Goal: Contribute content

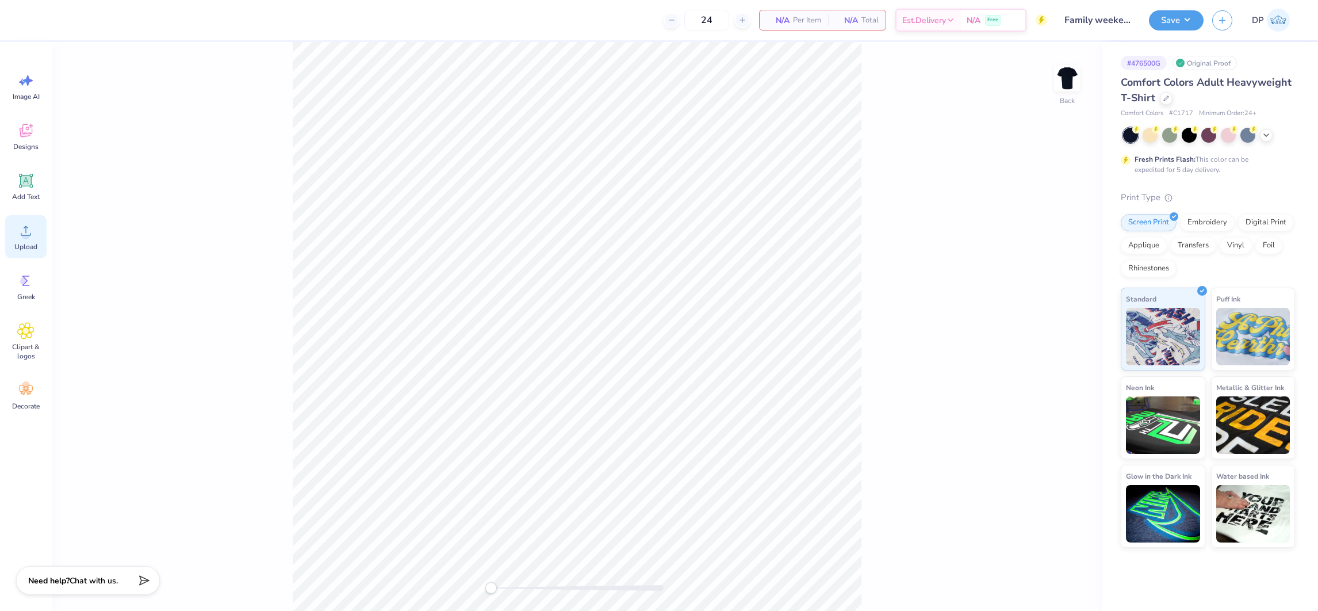
click at [32, 230] on icon at bounding box center [25, 230] width 17 height 17
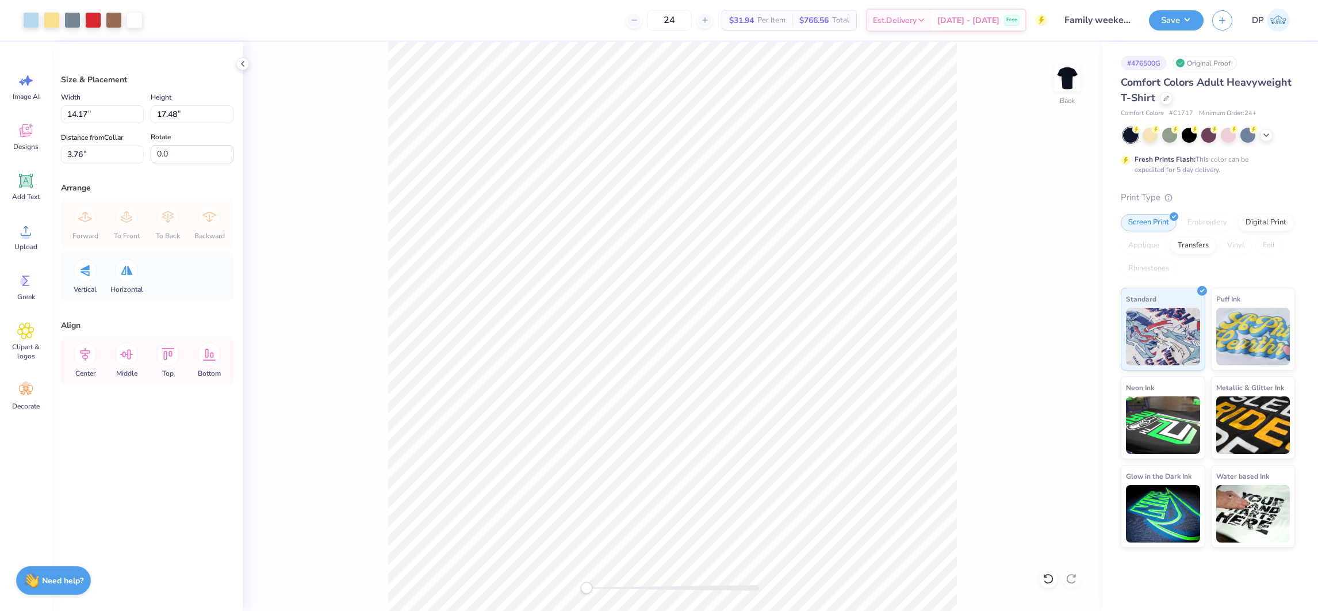
type input "9.43"
type input "11.63"
drag, startPoint x: 587, startPoint y: 585, endPoint x: 609, endPoint y: 589, distance: 22.2
click at [609, 589] on div "Accessibility label" at bounding box center [609, 588] width 12 height 12
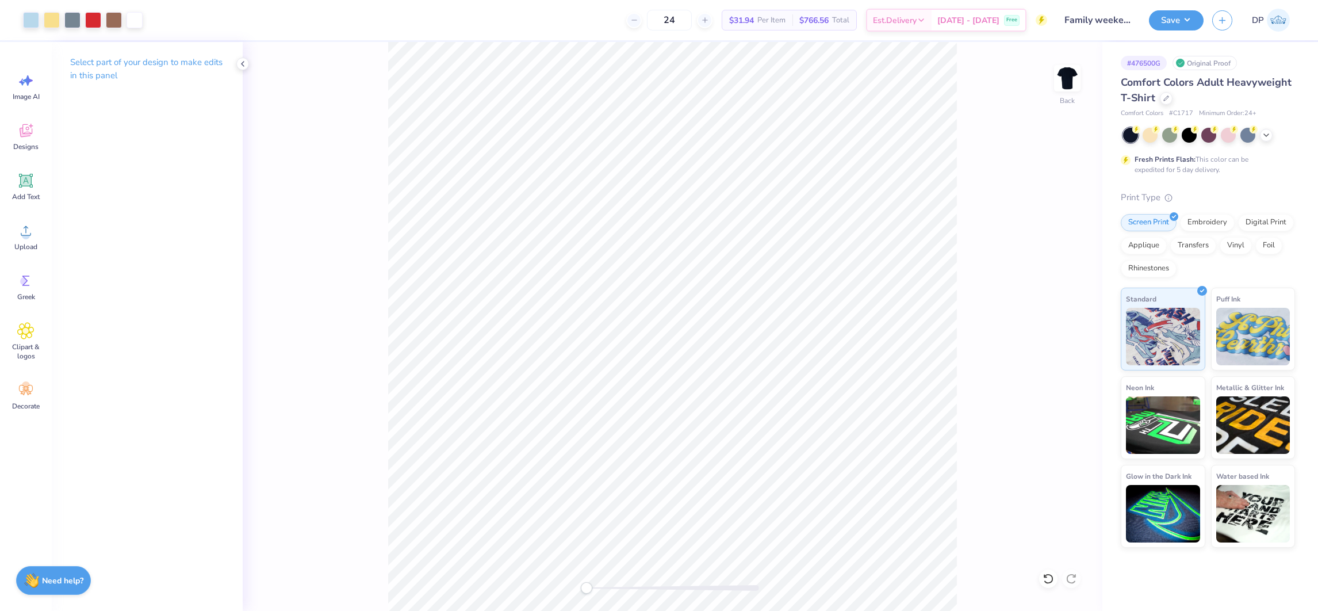
click at [554, 587] on div "Back" at bounding box center [673, 326] width 860 height 569
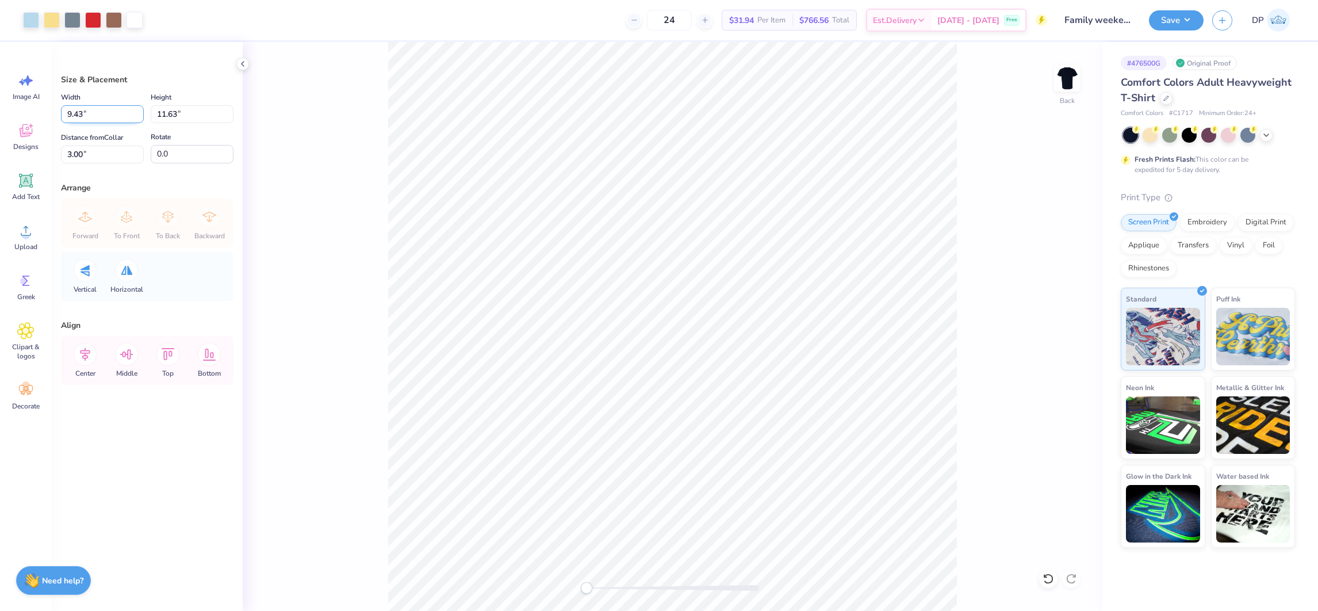
click at [96, 118] on input "9.43" at bounding box center [102, 114] width 83 height 18
type input "11.00"
type input "13.56"
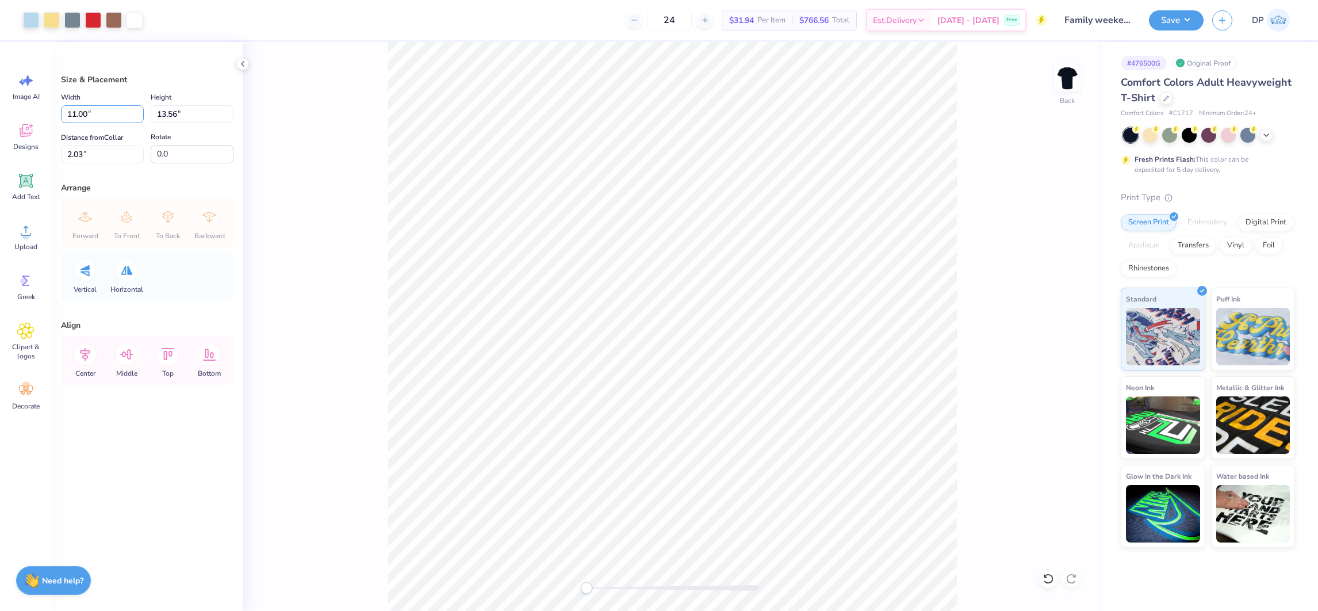
drag, startPoint x: 97, startPoint y: 113, endPoint x: 45, endPoint y: 109, distance: 51.9
click at [45, 109] on div "Art colors 24 $31.94 Per Item $766.56 Total Est. Delivery [DATE] - [DATE] Free …" at bounding box center [659, 305] width 1318 height 611
drag, startPoint x: 75, startPoint y: 153, endPoint x: 49, endPoint y: 153, distance: 26.5
click at [50, 153] on div "Art colors 24 $31.94 Per Item $766.56 Total Est. Delivery [DATE] - [DATE] Free …" at bounding box center [659, 305] width 1318 height 611
type input "2"
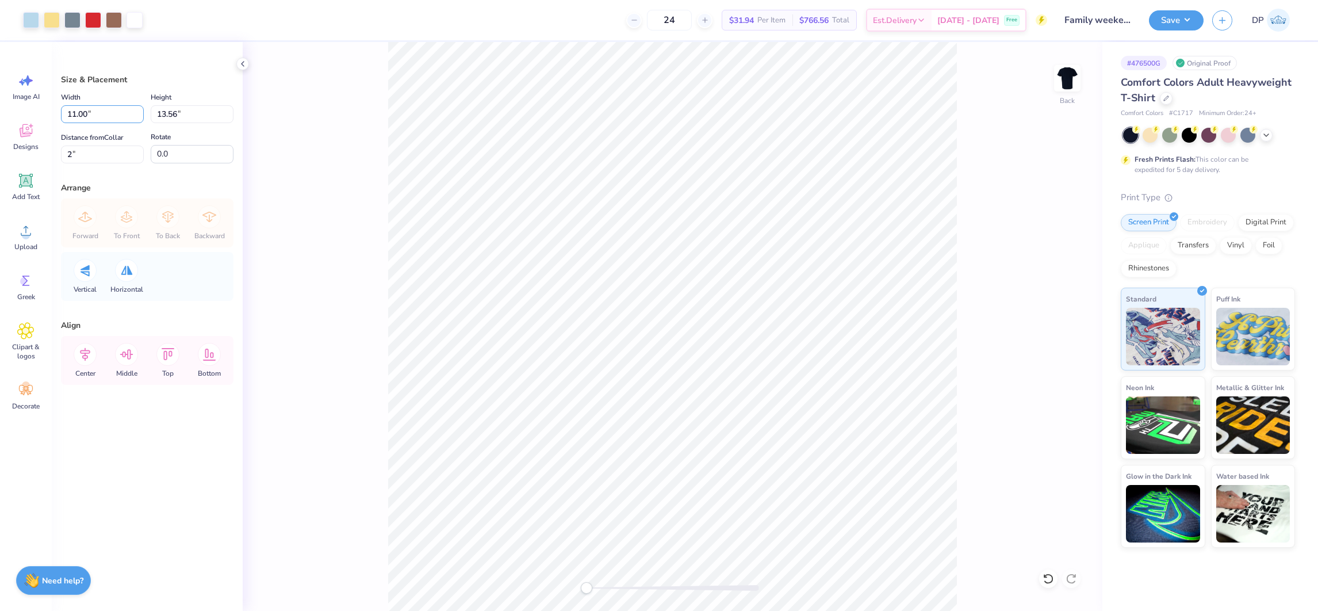
drag, startPoint x: 104, startPoint y: 109, endPoint x: 58, endPoint y: 115, distance: 46.9
click at [58, 115] on div "Size & Placement Width 11.00 11.00 " Height 13.56 13.56 " Distance from Collar …" at bounding box center [147, 326] width 191 height 569
click at [372, 192] on div "Back" at bounding box center [673, 326] width 860 height 569
click at [172, 116] on input "13.56" at bounding box center [192, 114] width 83 height 18
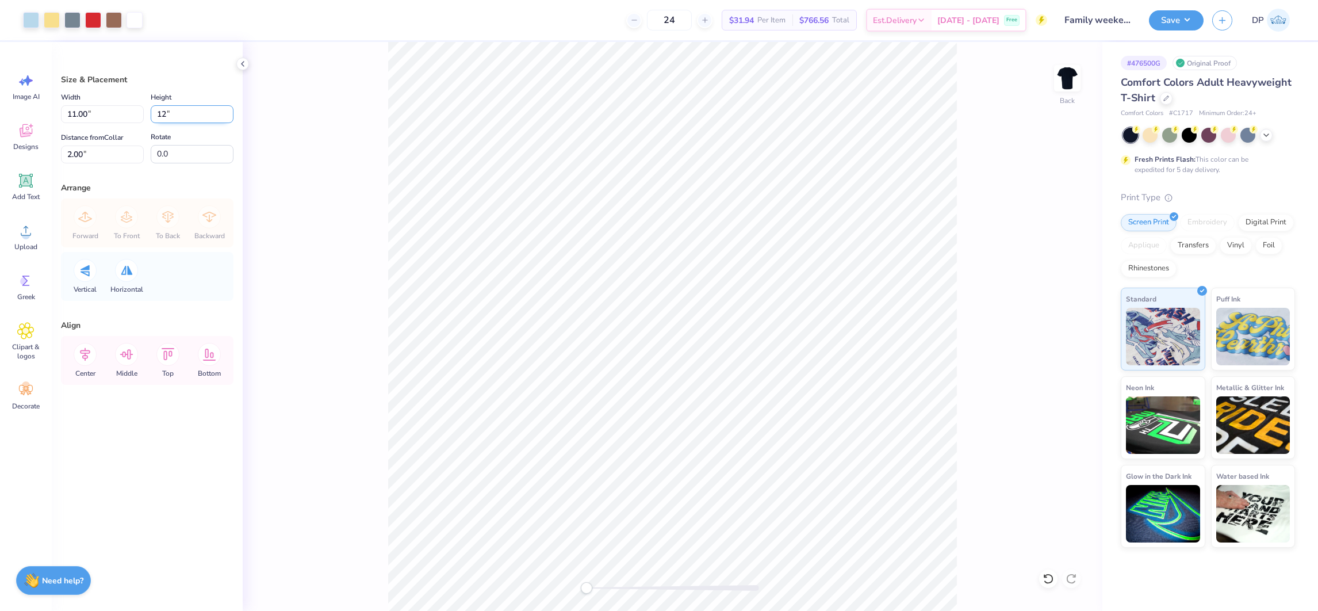
type input "12"
type input "9.73"
type input "12.00"
type input "2.78"
drag, startPoint x: 94, startPoint y: 108, endPoint x: 42, endPoint y: 118, distance: 53.3
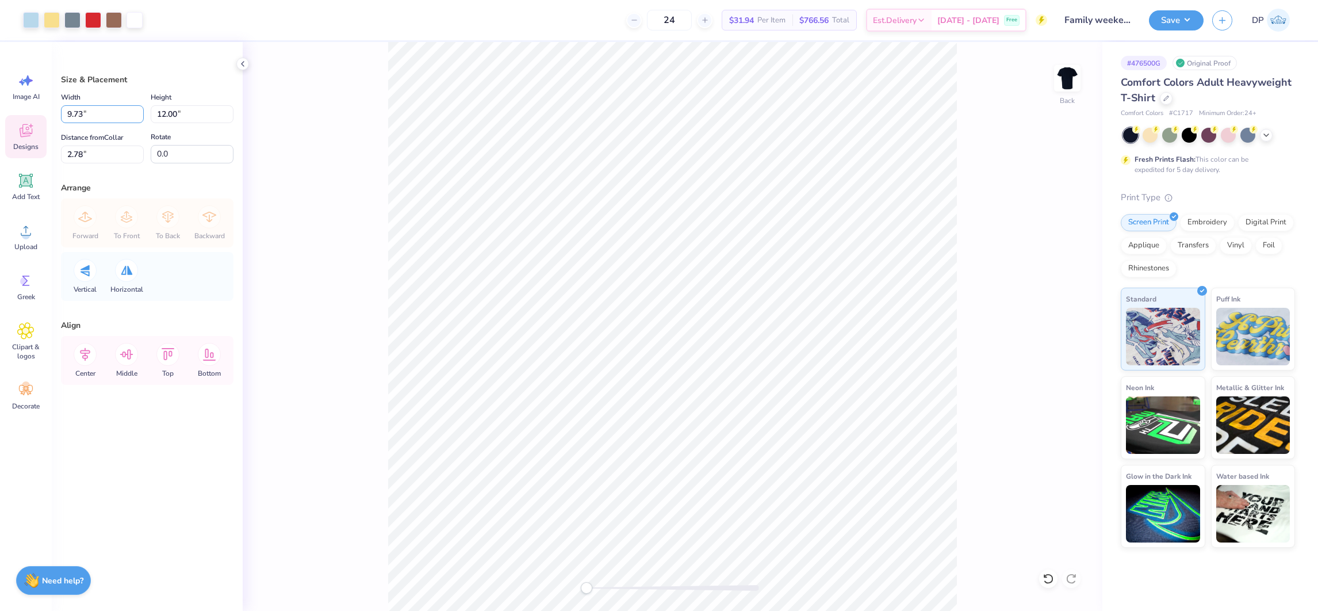
click at [42, 118] on div "Art colors 24 $31.94 Per Item $766.56 Total Est. Delivery [DATE] - [DATE] Free …" at bounding box center [659, 305] width 1318 height 611
type input "9.00"
type input "11.10"
type input "3.23"
drag, startPoint x: 101, startPoint y: 157, endPoint x: 52, endPoint y: 156, distance: 48.9
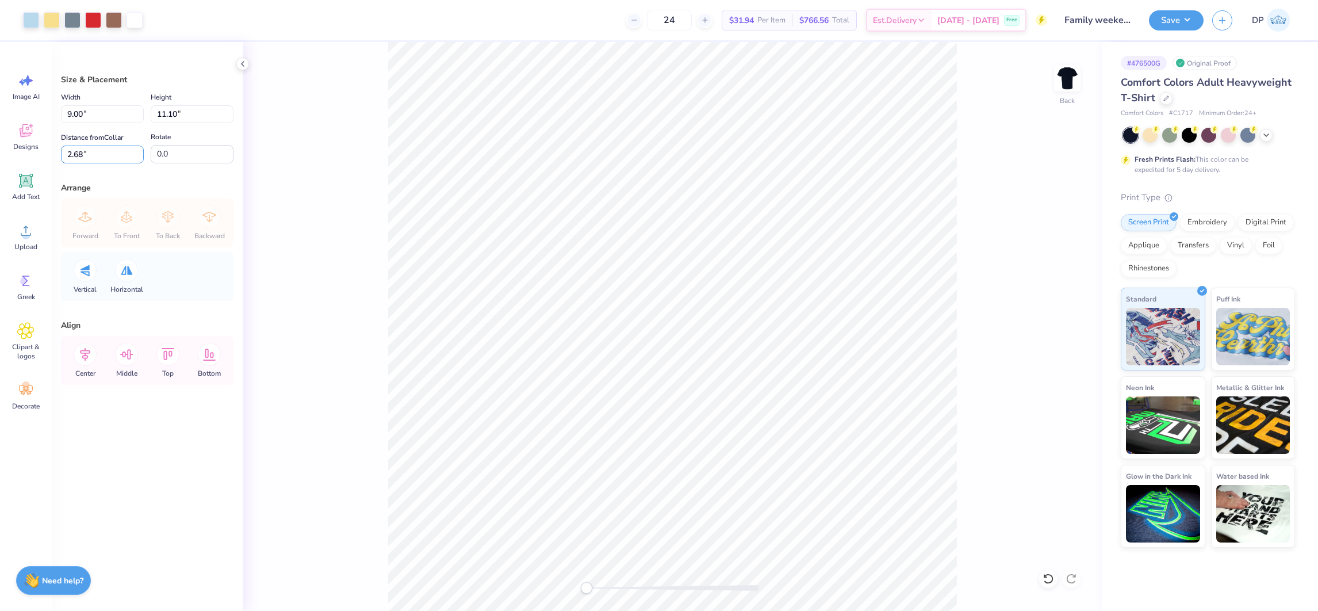
click at [52, 156] on div "Size & Placement Width 9.00 9.00 " Height 11.10 11.10 " Distance from Collar 2.…" at bounding box center [147, 326] width 191 height 569
type input "2"
drag, startPoint x: 89, startPoint y: 116, endPoint x: 12, endPoint y: 102, distance: 77.7
click at [12, 102] on div "Art colors 24 $31.94 Per Item $766.56 Total Est. Delivery [DATE] - [DATE] Free …" at bounding box center [659, 305] width 1318 height 611
type input "10.00"
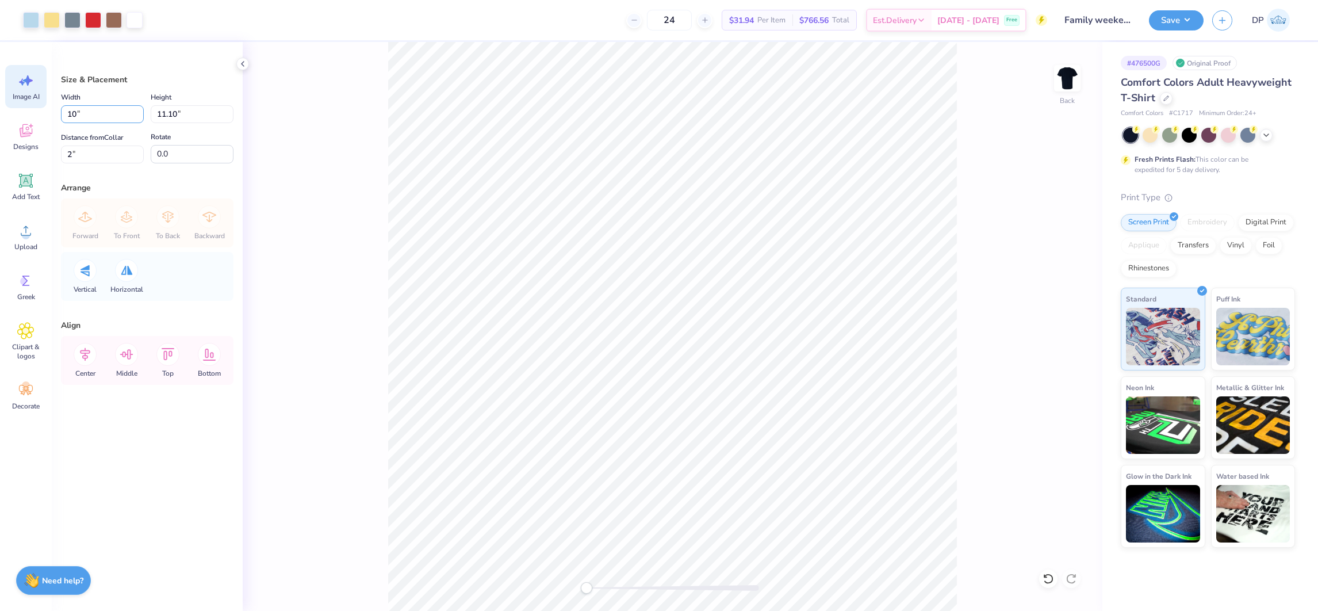
type input "12.33"
drag, startPoint x: 102, startPoint y: 153, endPoint x: 22, endPoint y: 153, distance: 79.9
click at [22, 152] on div "Art colors 24 $31.94 Per Item $766.56 Total Est. Delivery [DATE] - [DATE] Free …" at bounding box center [659, 305] width 1318 height 611
type input "2"
drag, startPoint x: 99, startPoint y: 112, endPoint x: 32, endPoint y: 112, distance: 67.9
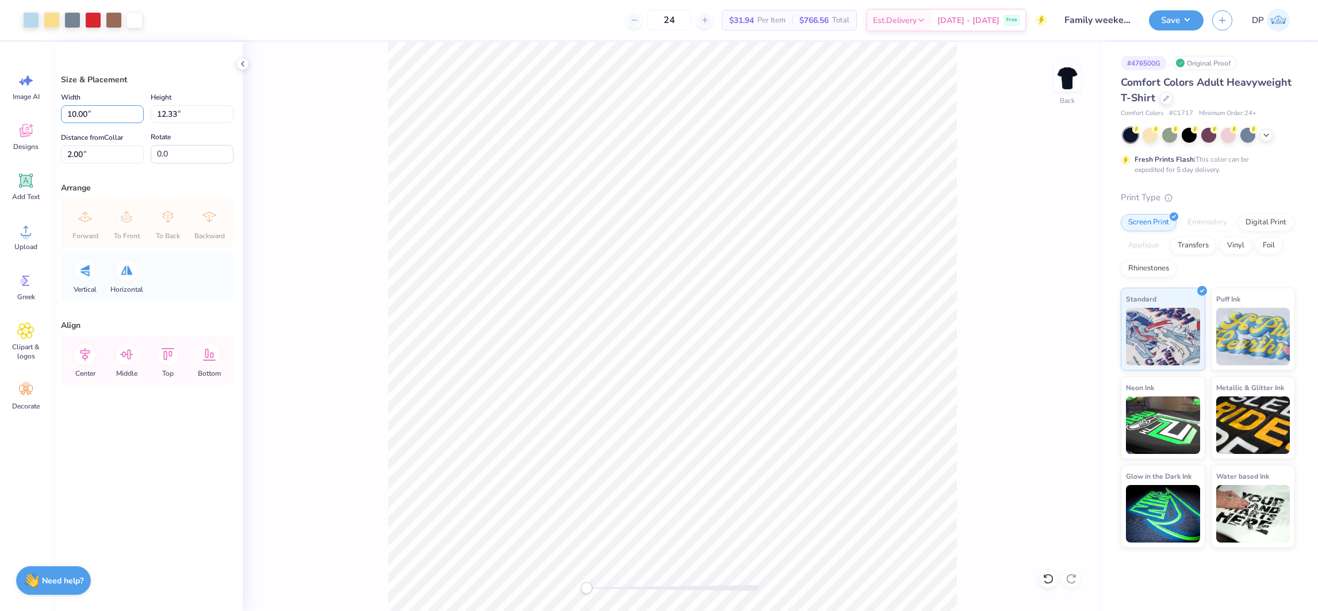
click at [33, 112] on div "Art colors 24 $31.94 Per Item $766.56 Total Est. Delivery [DATE] - [DATE] Free …" at bounding box center [659, 305] width 1318 height 611
type input "9.50"
type input "11.71"
drag, startPoint x: 89, startPoint y: 152, endPoint x: 20, endPoint y: 152, distance: 69.0
click at [20, 152] on div "Art colors 24 $31.94 Per Item $766.56 Total Est. Delivery [DATE] - [DATE] Free …" at bounding box center [659, 305] width 1318 height 611
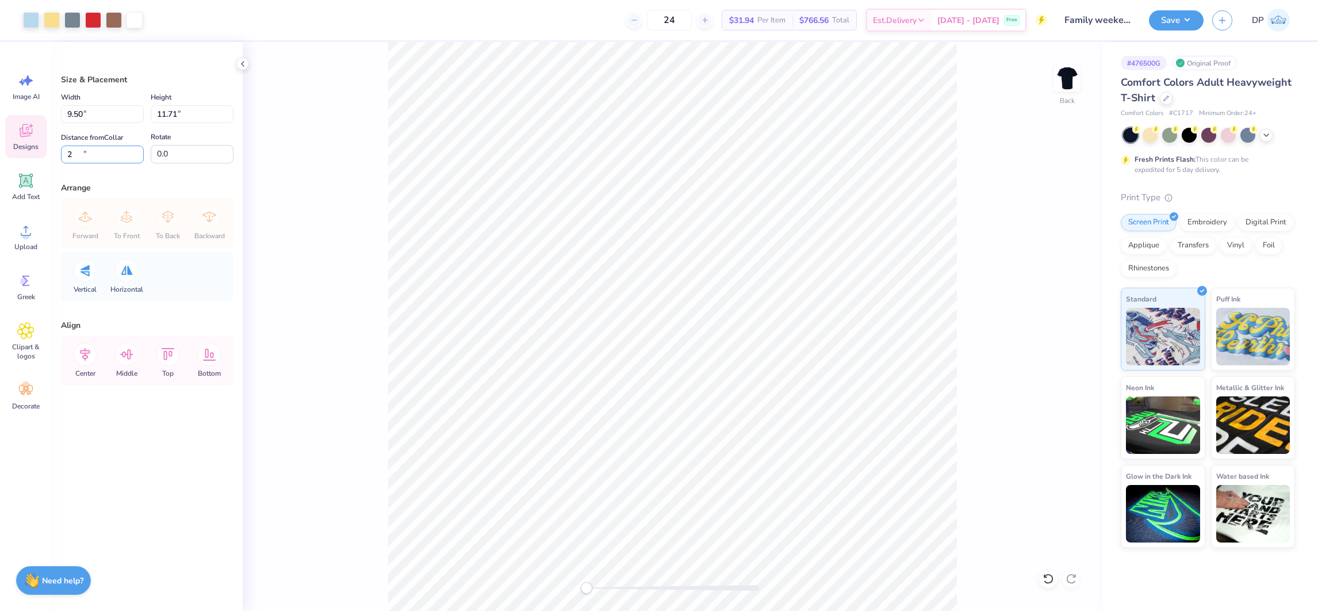
type input "2"
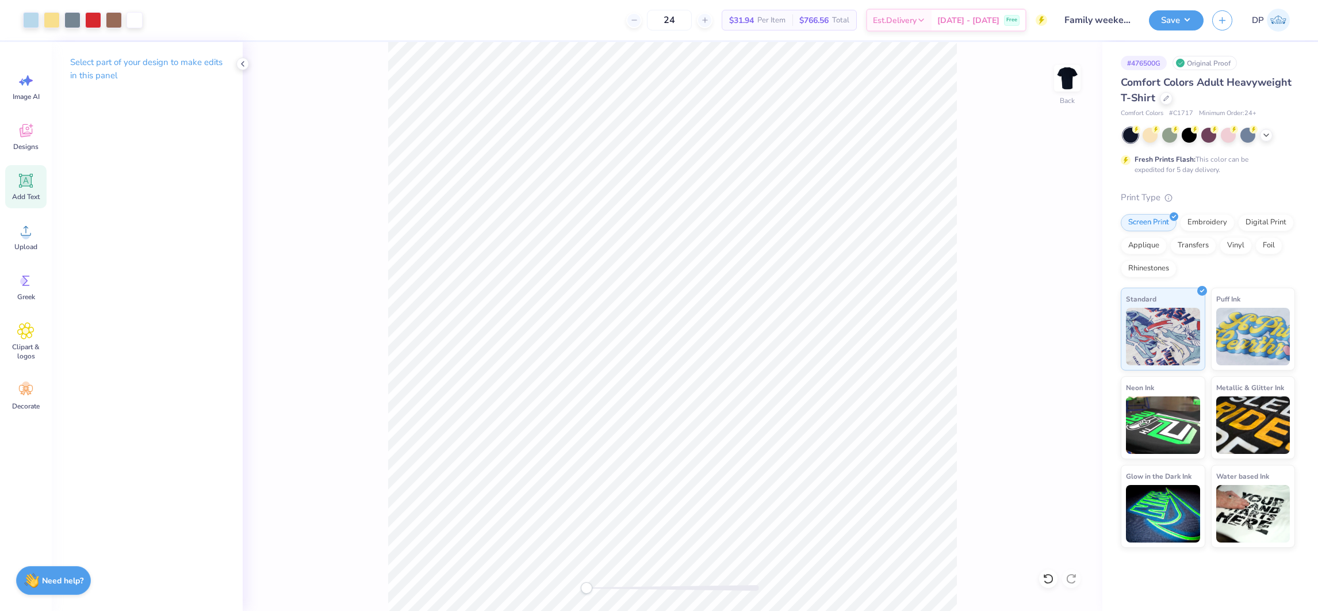
click at [32, 181] on icon at bounding box center [25, 180] width 17 height 17
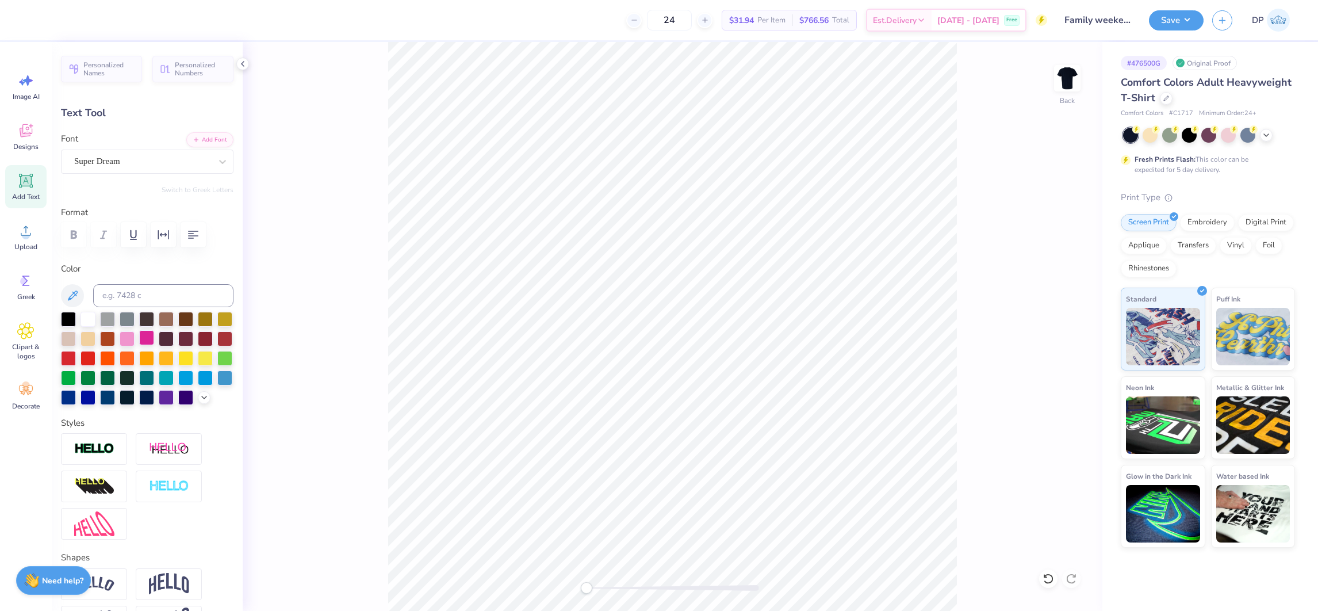
click at [154, 341] on div at bounding box center [146, 337] width 15 height 15
type input "4.43"
type input "1.28"
type input "17.85"
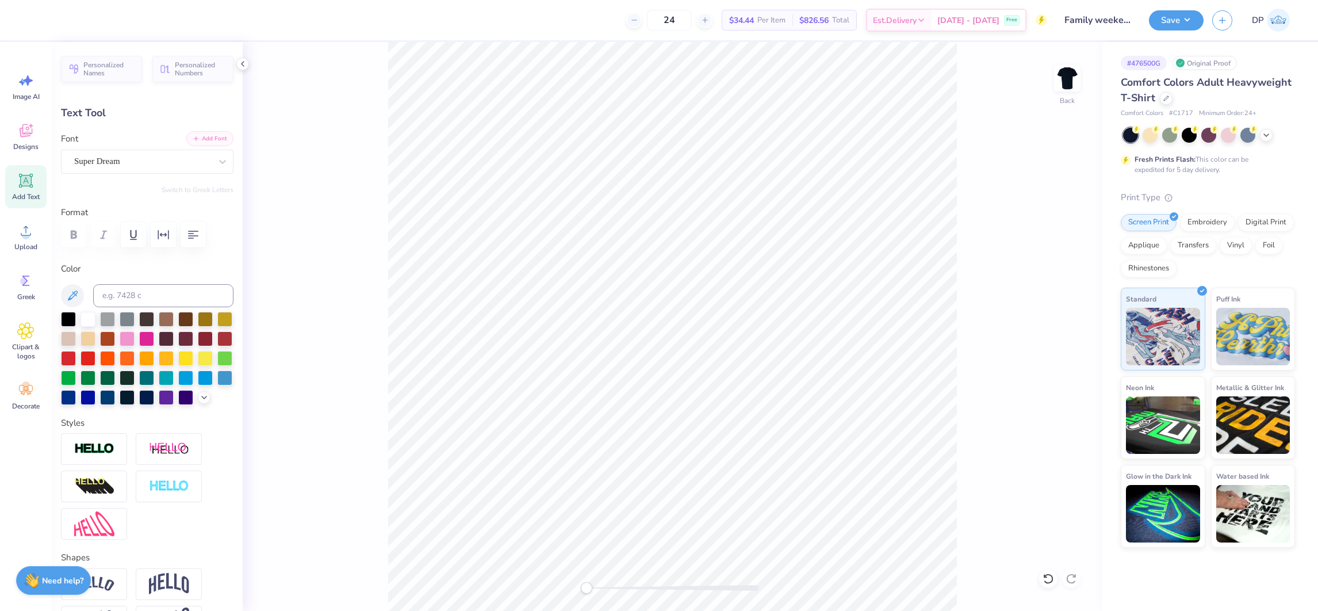
type textarea "Family Tailgate"
click at [193, 144] on button "Add Font" at bounding box center [209, 138] width 47 height 15
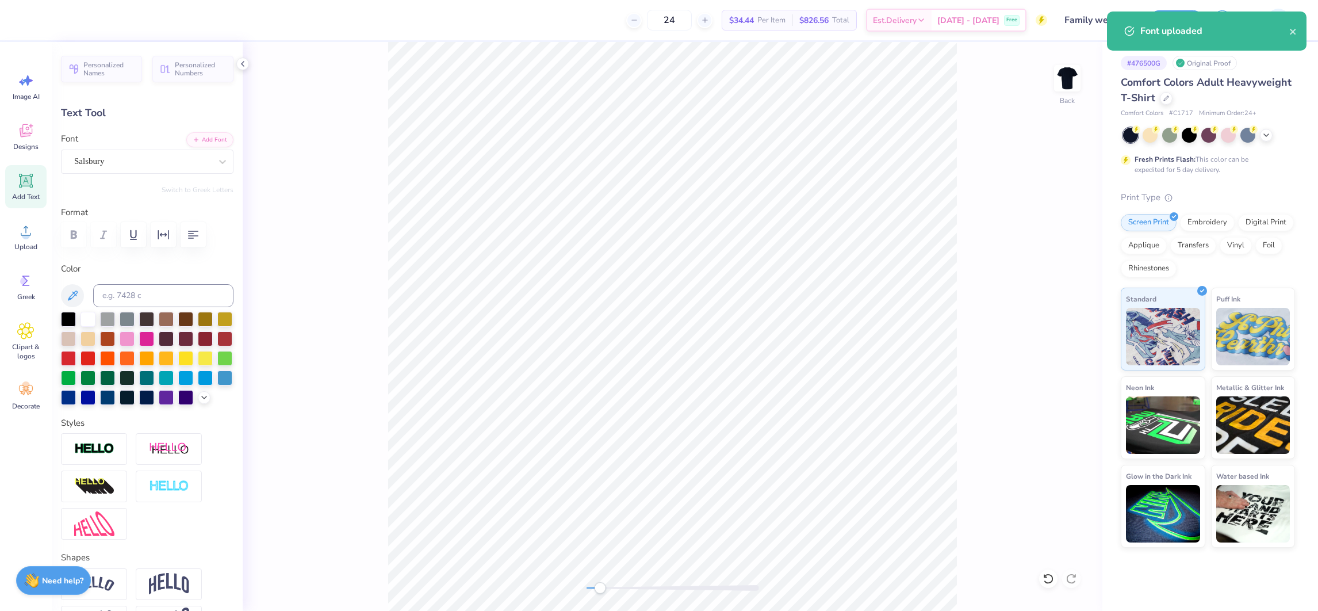
drag, startPoint x: 586, startPoint y: 588, endPoint x: 623, endPoint y: 583, distance: 37.3
click at [601, 588] on div "Accessibility label" at bounding box center [600, 588] width 12 height 12
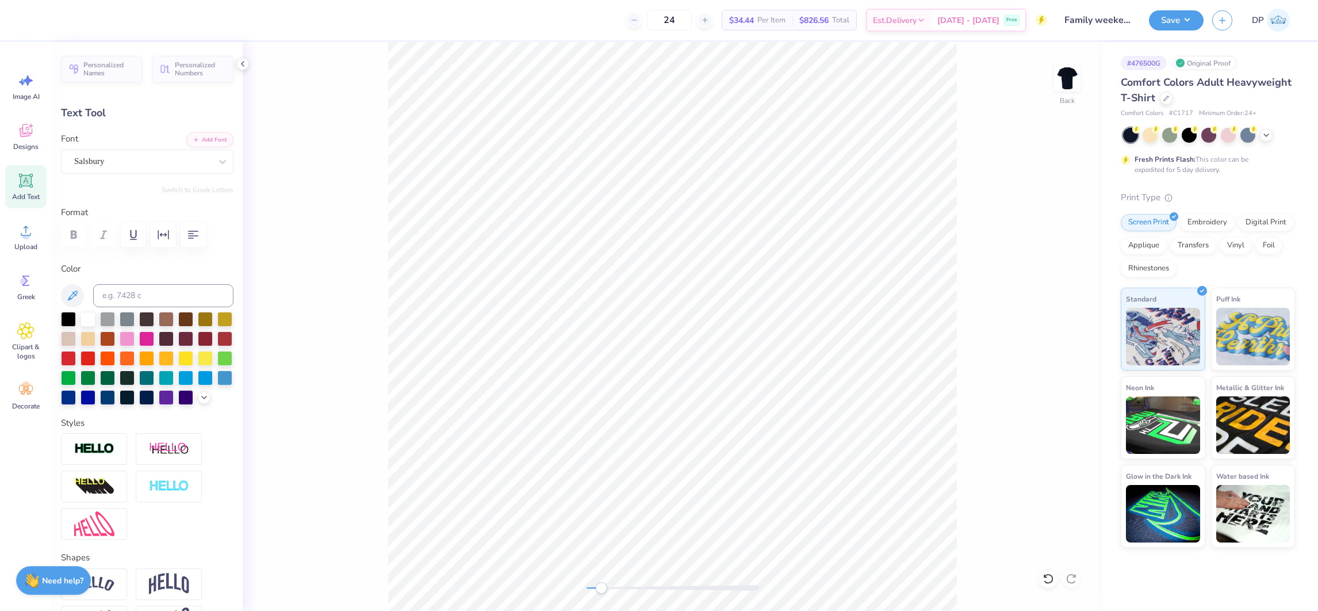
type input "5.99"
type input "1.02"
type input "17.55"
type input "8.46"
type input "1.45"
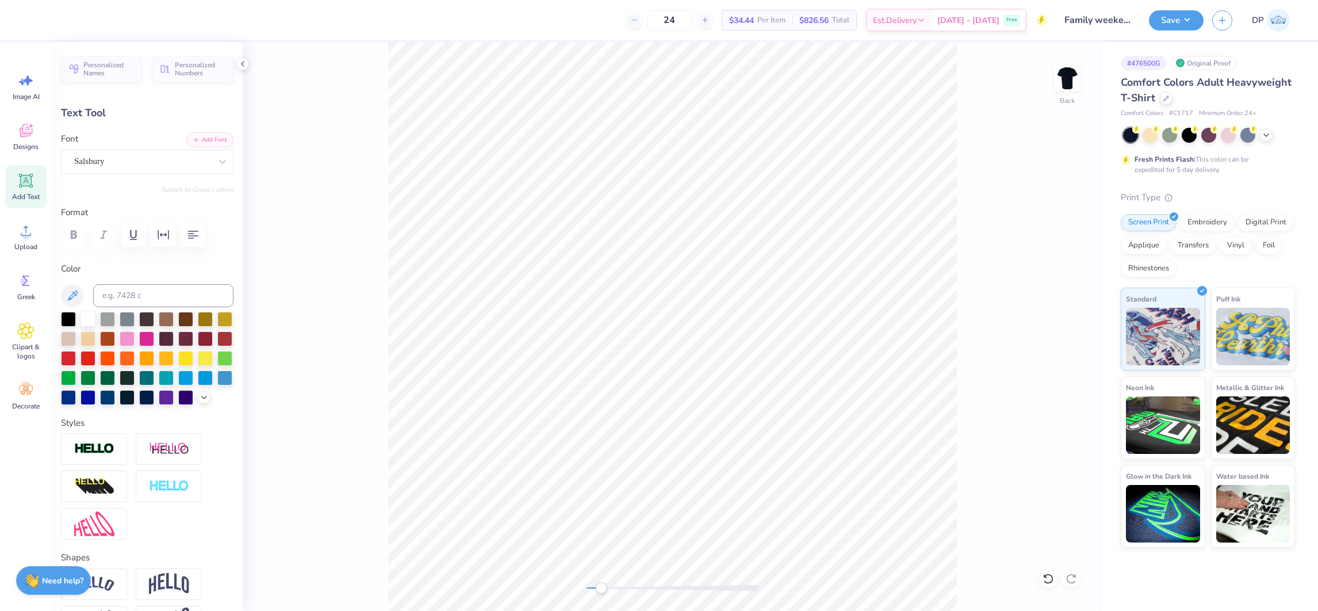
type input "12.26"
type input "8.44"
type input "1.44"
drag, startPoint x: 604, startPoint y: 583, endPoint x: 587, endPoint y: 584, distance: 17.3
click at [587, 584] on div "Accessibility label" at bounding box center [587, 588] width 12 height 12
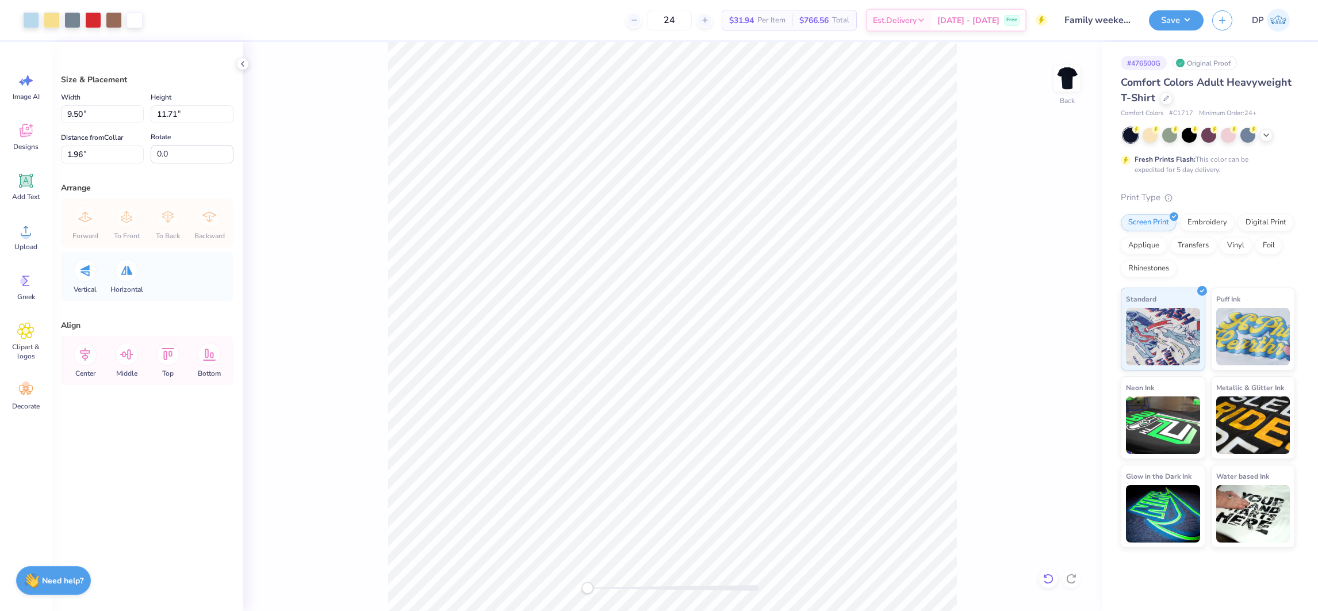
click at [1054, 573] on div at bounding box center [1048, 578] width 18 height 18
type input "2.00"
click at [757, 506] on li "Ungroup" at bounding box center [769, 506] width 90 height 22
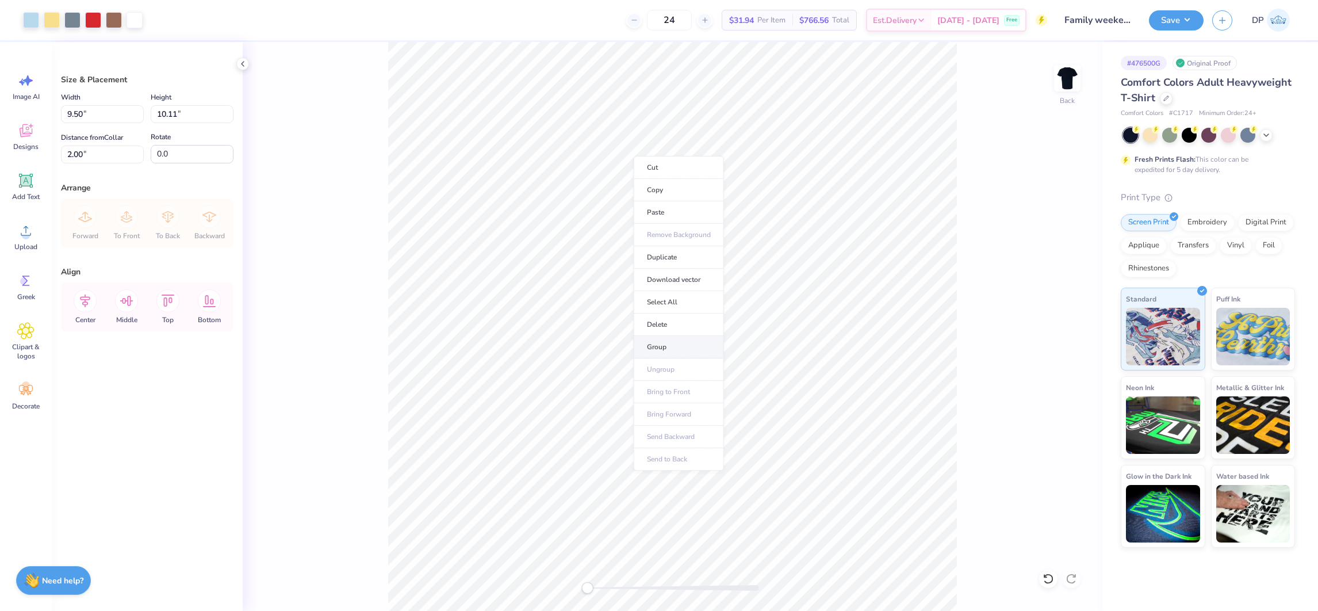
click at [665, 347] on li "Group" at bounding box center [679, 347] width 90 height 22
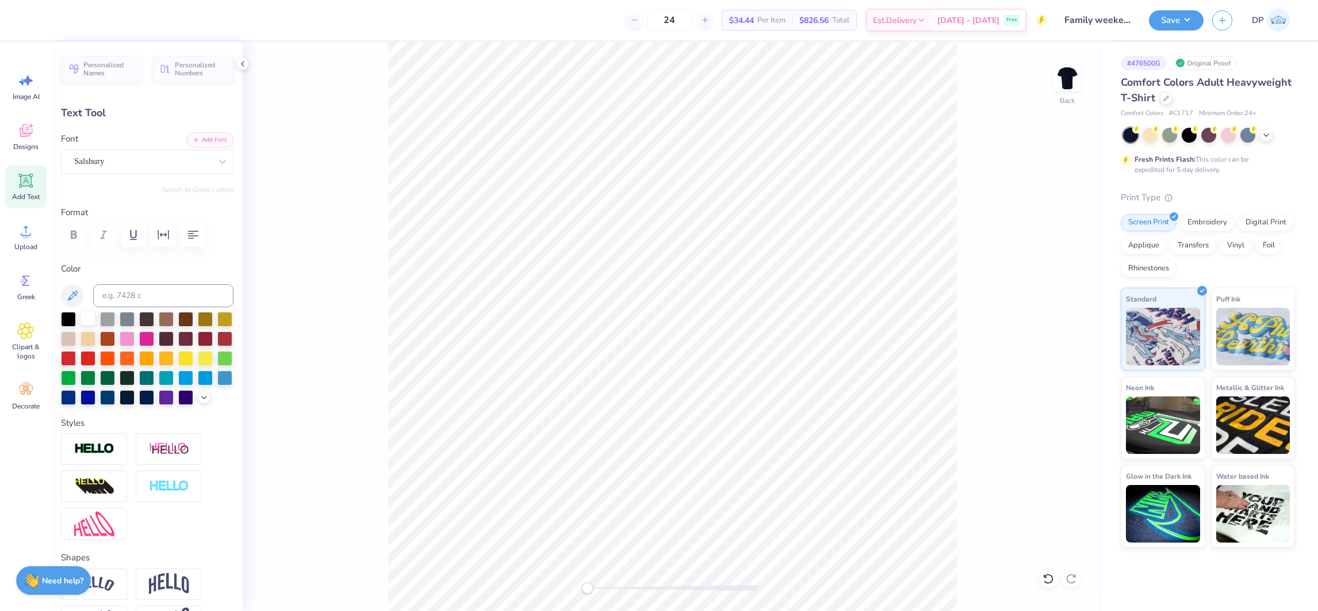
drag, startPoint x: 90, startPoint y: 313, endPoint x: 380, endPoint y: 384, distance: 298.3
click at [90, 313] on div at bounding box center [88, 318] width 15 height 15
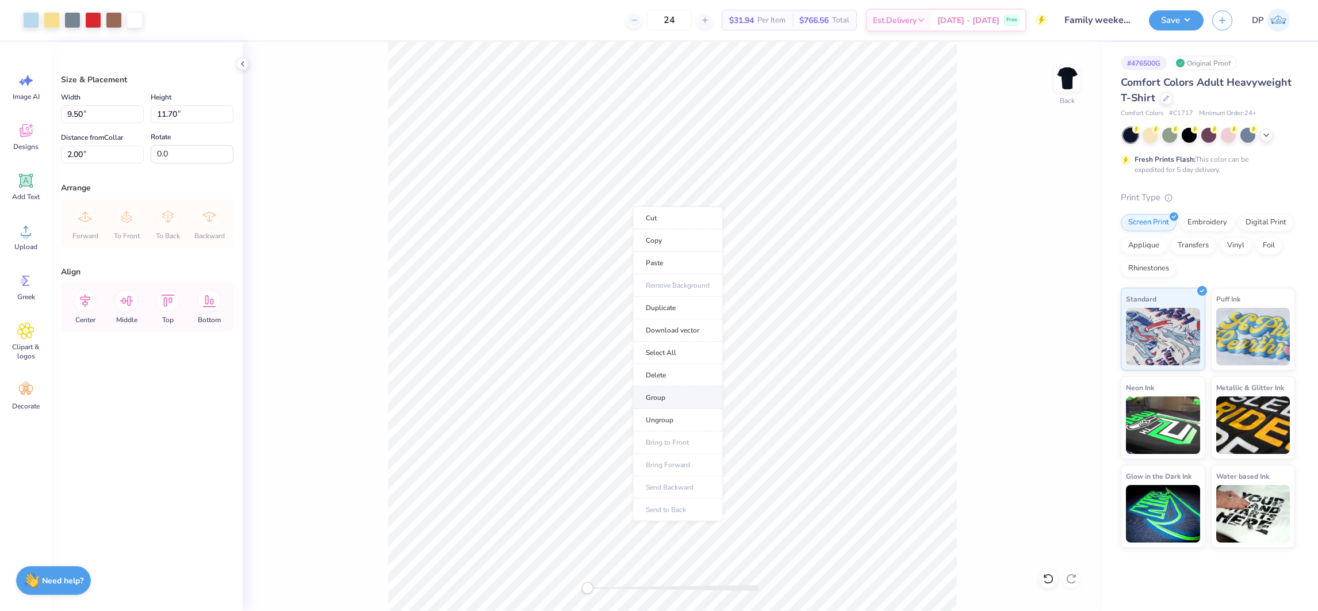
click at [672, 398] on li "Group" at bounding box center [678, 397] width 90 height 22
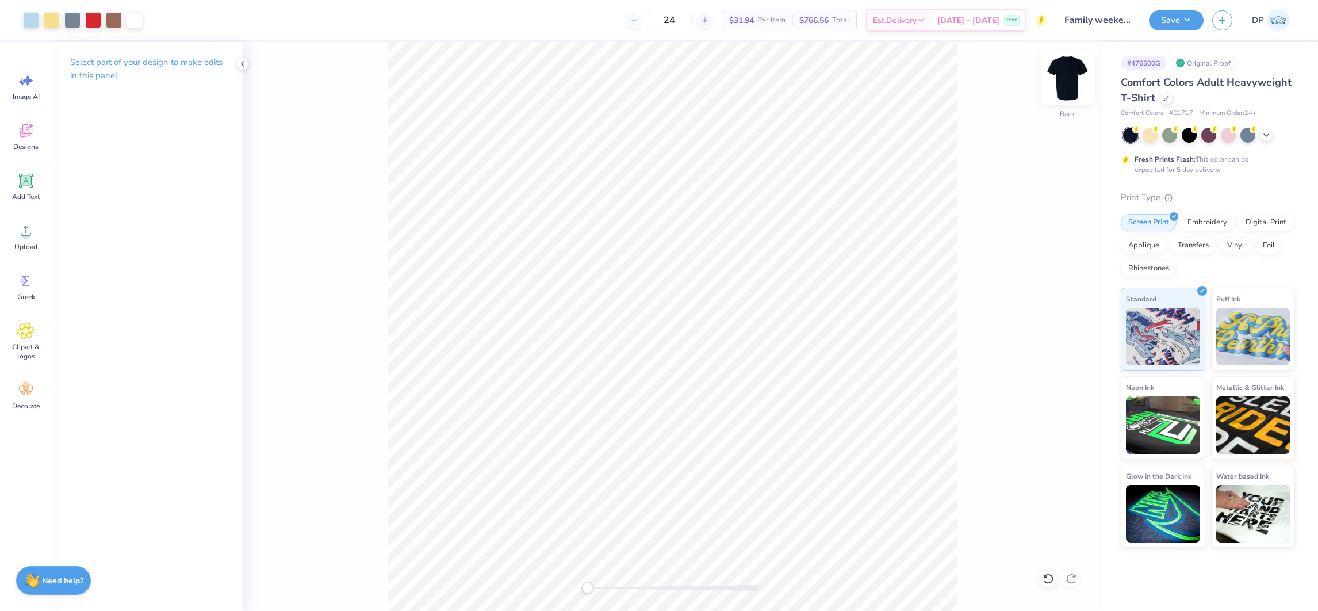
click at [1072, 79] on img at bounding box center [1067, 78] width 46 height 46
click at [25, 189] on div "Add Text" at bounding box center [25, 186] width 41 height 43
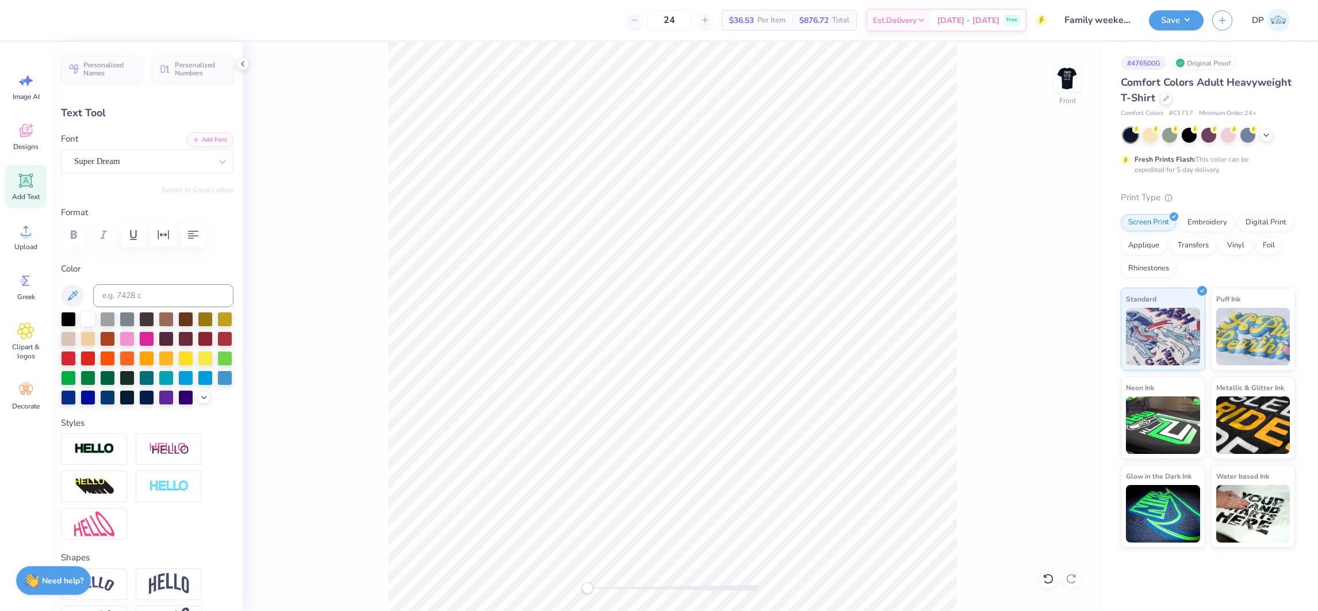
paste textarea "FAMILY TAILGATE 2025"
type textarea "FAMILY TAILGATE 2025"
type input "14.53"
type input "1.01"
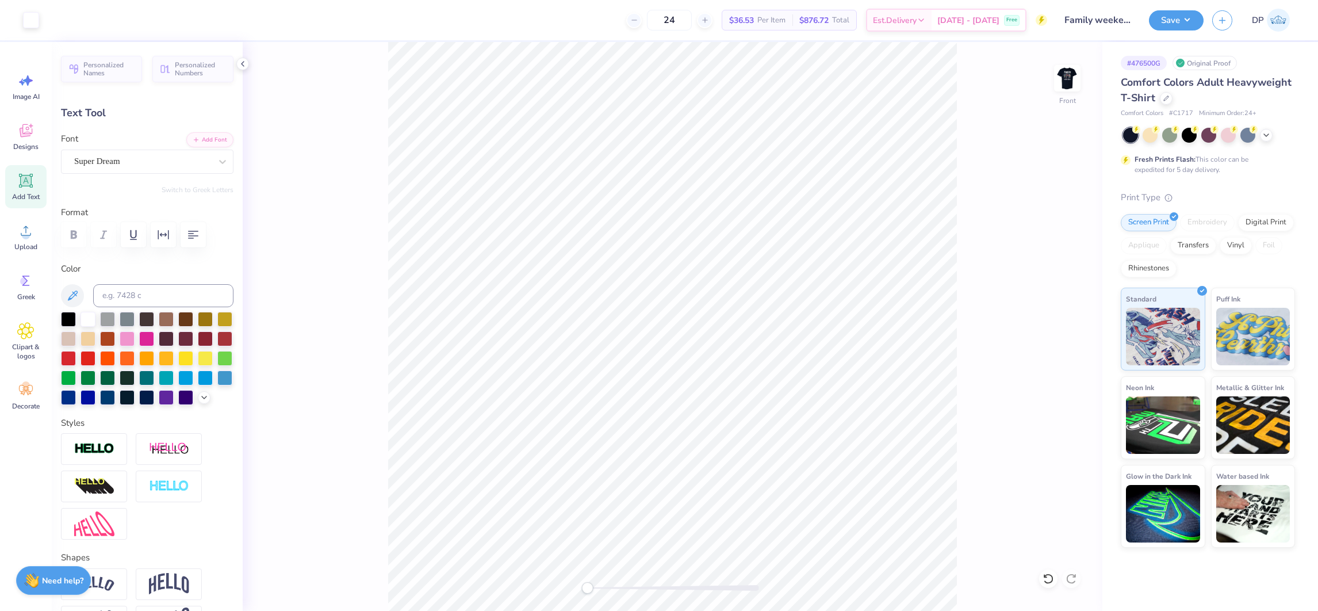
type input "13.25"
click at [212, 167] on div at bounding box center [222, 161] width 21 height 21
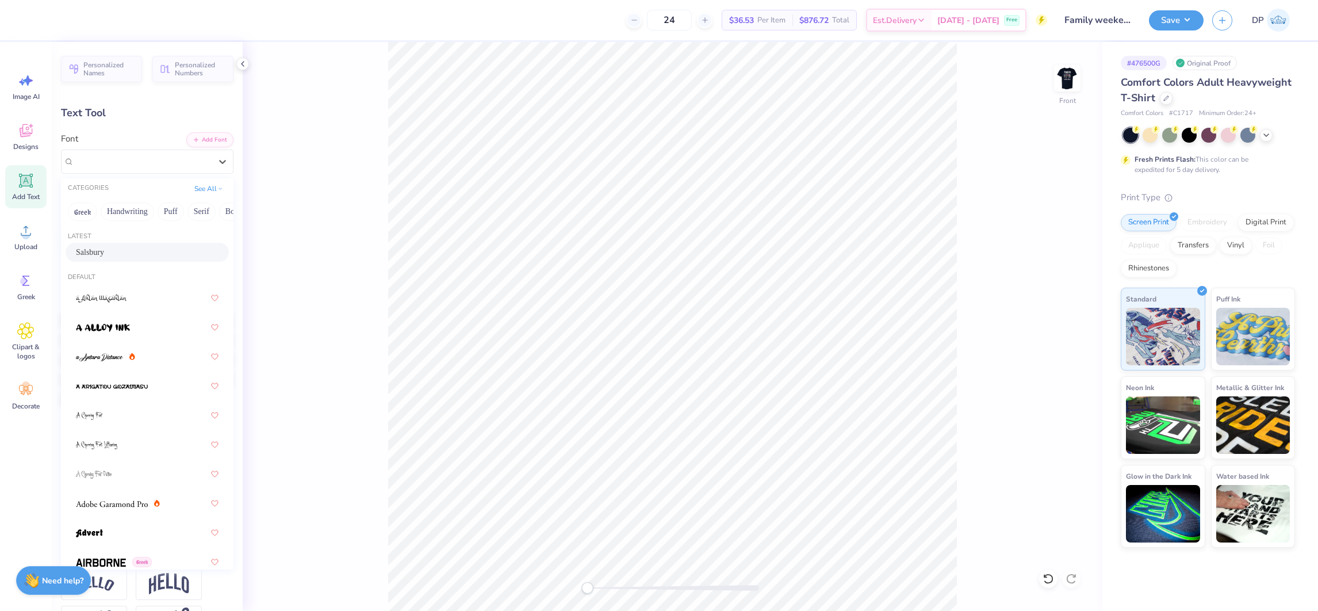
click at [136, 258] on div "Salsbury" at bounding box center [147, 252] width 143 height 12
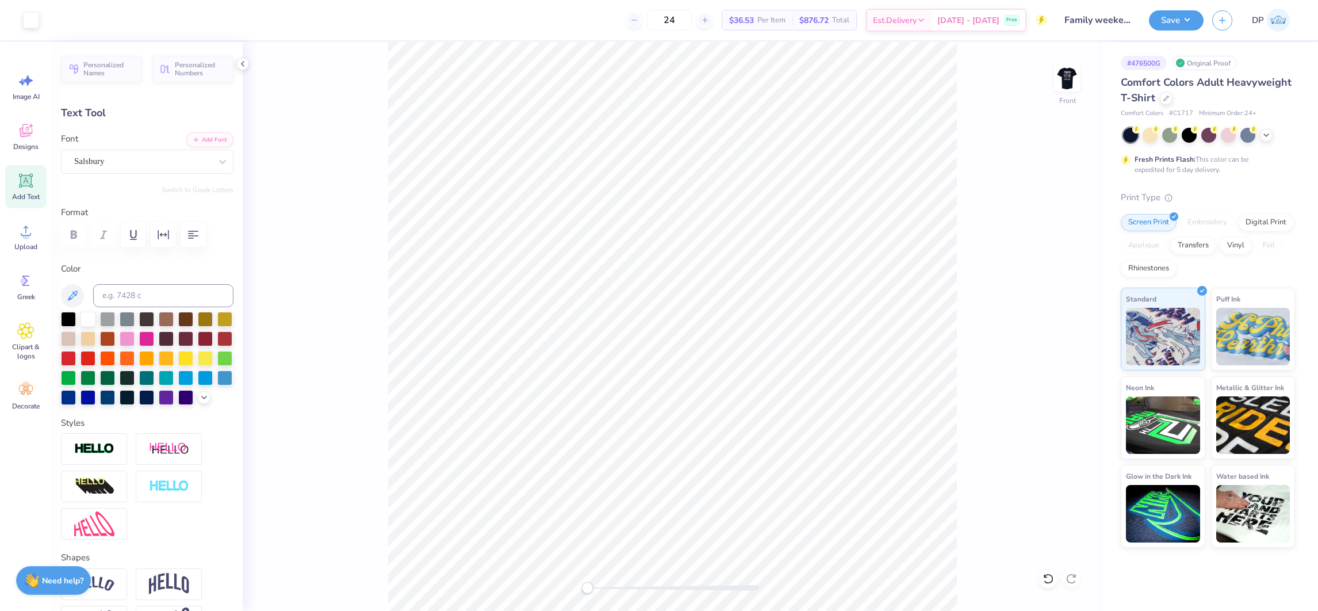
type input "13.60"
type input "1.16"
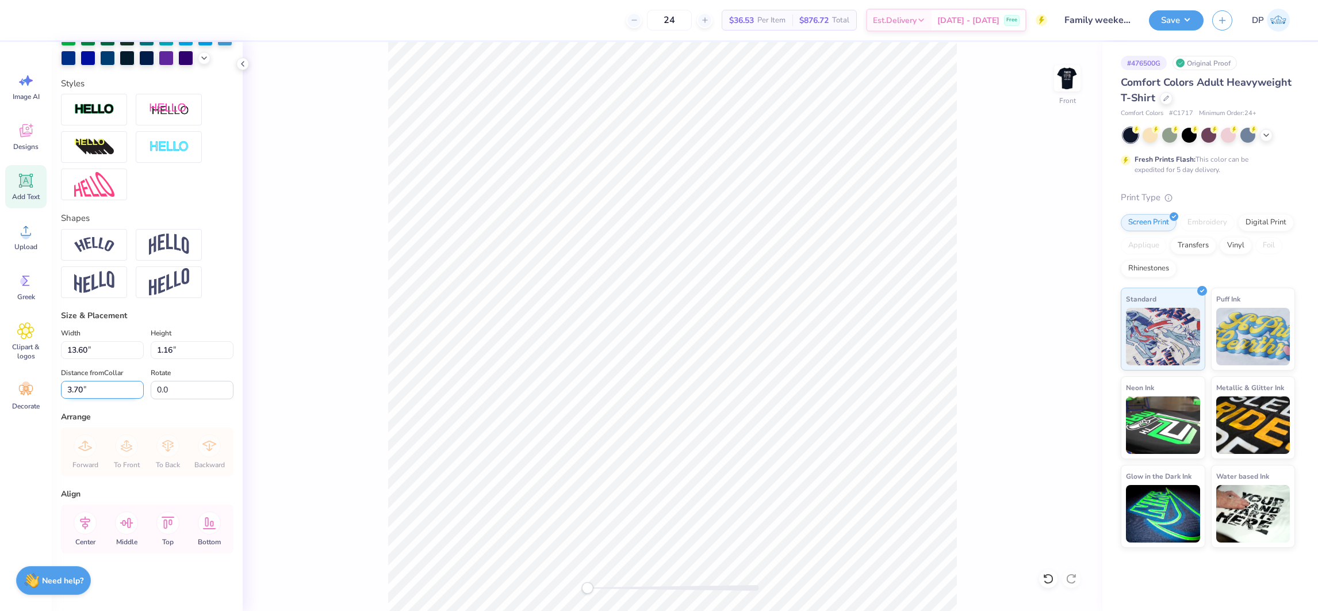
click at [80, 386] on input "3.70" at bounding box center [102, 390] width 83 height 18
type input "1"
click at [76, 349] on input "13.60" at bounding box center [102, 350] width 83 height 18
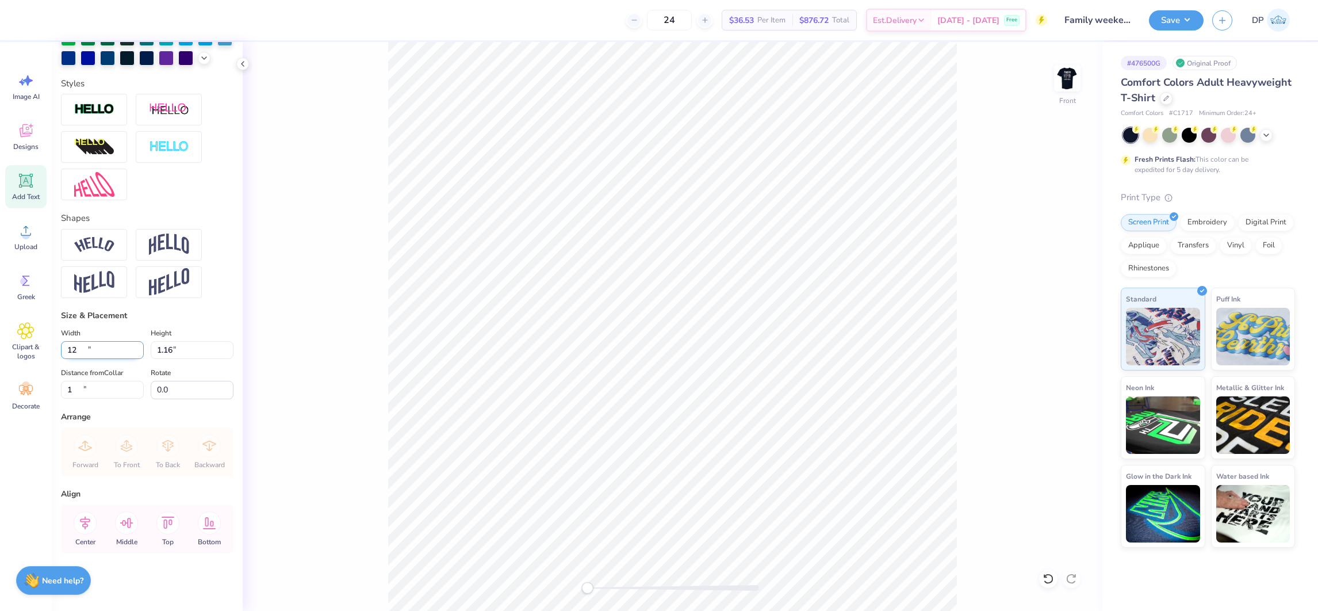
type input "12.00"
type input "1.02"
type input "1.07"
drag, startPoint x: 91, startPoint y: 343, endPoint x: 33, endPoint y: 349, distance: 58.4
click at [33, 349] on div "24 $36.53 Per Item $876.72 Total Est. Delivery [DATE] - [DATE] Free Design Titl…" at bounding box center [659, 305] width 1318 height 611
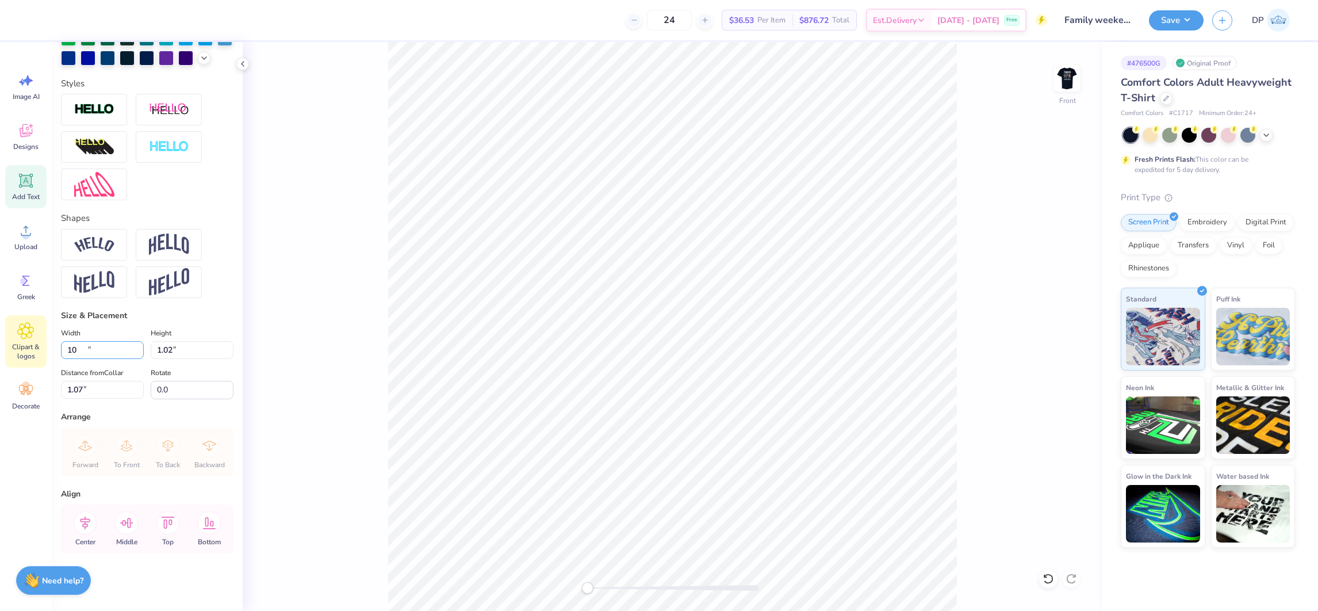
type input "10.00"
type input "0.85"
type input "1.12"
drag, startPoint x: 91, startPoint y: 351, endPoint x: 53, endPoint y: 346, distance: 38.9
click at [53, 346] on div "Personalized Names Personalized Numbers Text Tool Add Font Font [PERSON_NAME] S…" at bounding box center [147, 326] width 191 height 569
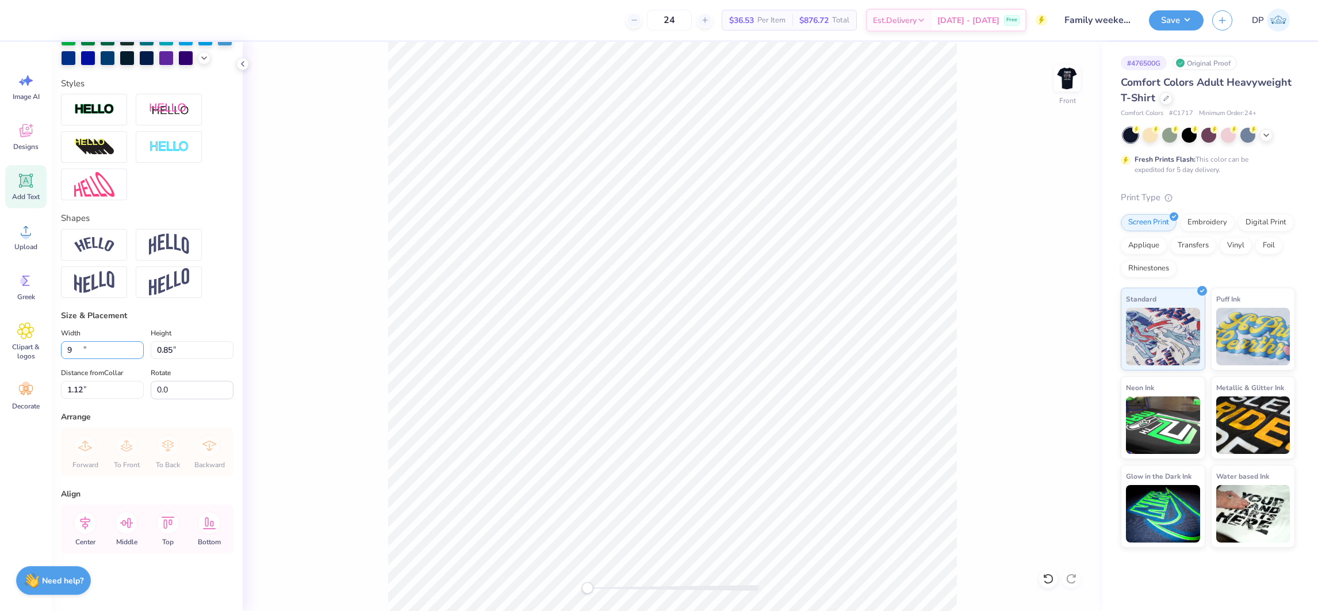
type input "9.00"
type input "0.77"
drag, startPoint x: 108, startPoint y: 343, endPoint x: 2, endPoint y: 351, distance: 105.5
click at [5, 350] on div "24 $36.53 Per Item $876.72 Total Est. Delivery [DATE] - [DATE] Free Design Titl…" at bounding box center [659, 305] width 1318 height 611
type input "8.50"
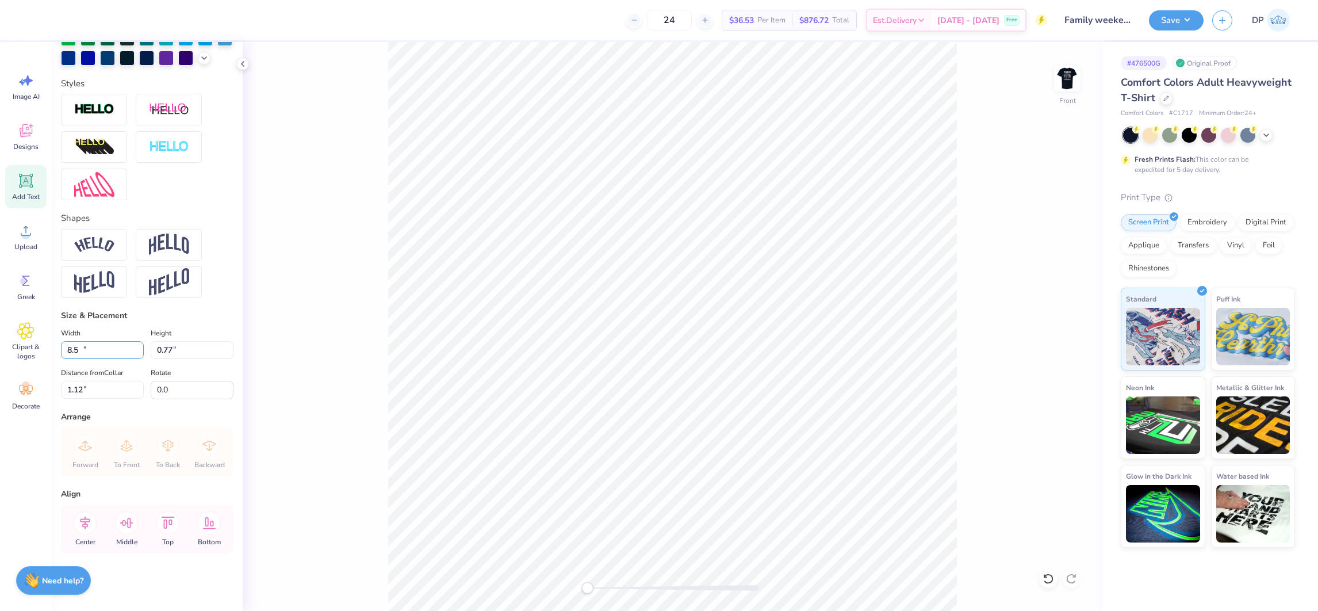
type input "0.72"
type input "1.15"
type textarea "Family Tailgate 2025"
type input "7.57"
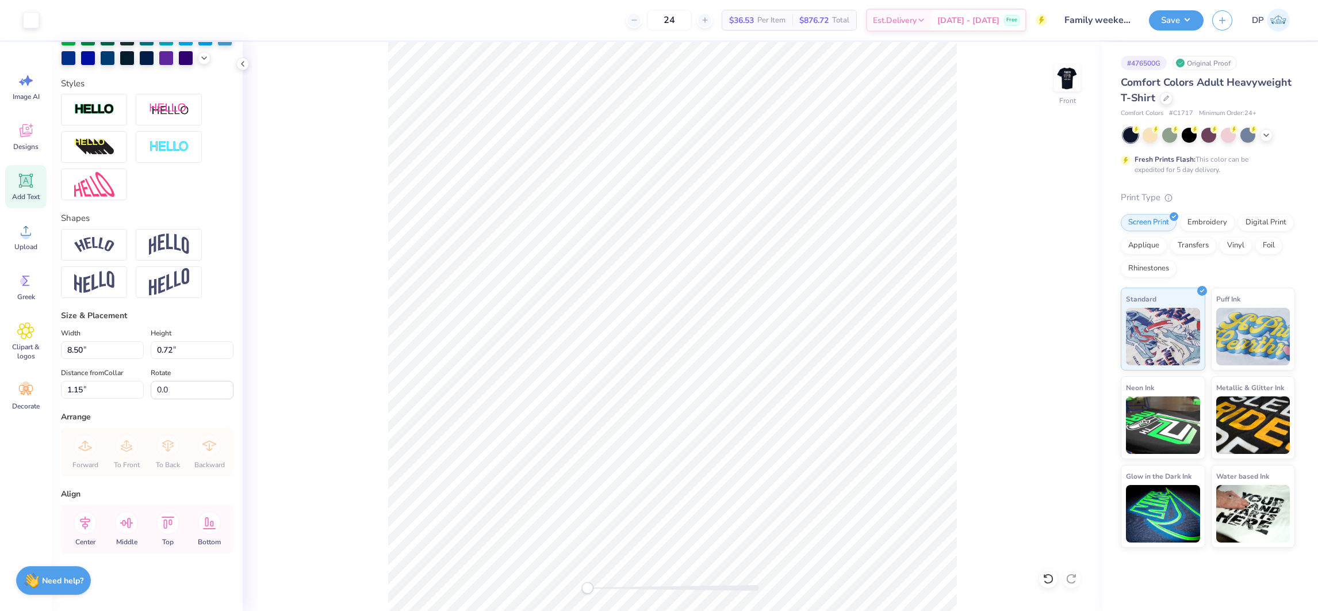
type input "0.91"
type input "1.05"
type textarea "Family Tailgate 2025"
click at [91, 390] on input "1.02" at bounding box center [102, 390] width 83 height 18
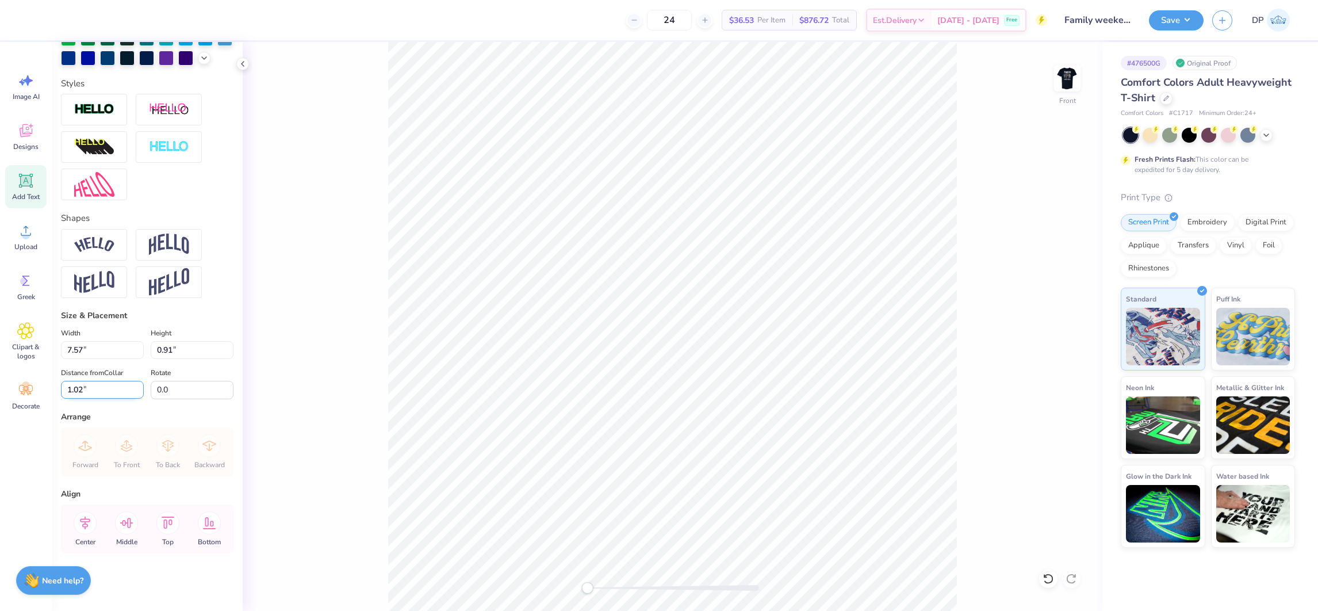
click at [91, 390] on input "1.02" at bounding box center [102, 390] width 83 height 18
click at [86, 388] on input "1.02" at bounding box center [102, 390] width 83 height 18
click at [83, 388] on input "1.02" at bounding box center [102, 390] width 83 height 18
click at [81, 388] on input "1.02" at bounding box center [102, 390] width 83 height 18
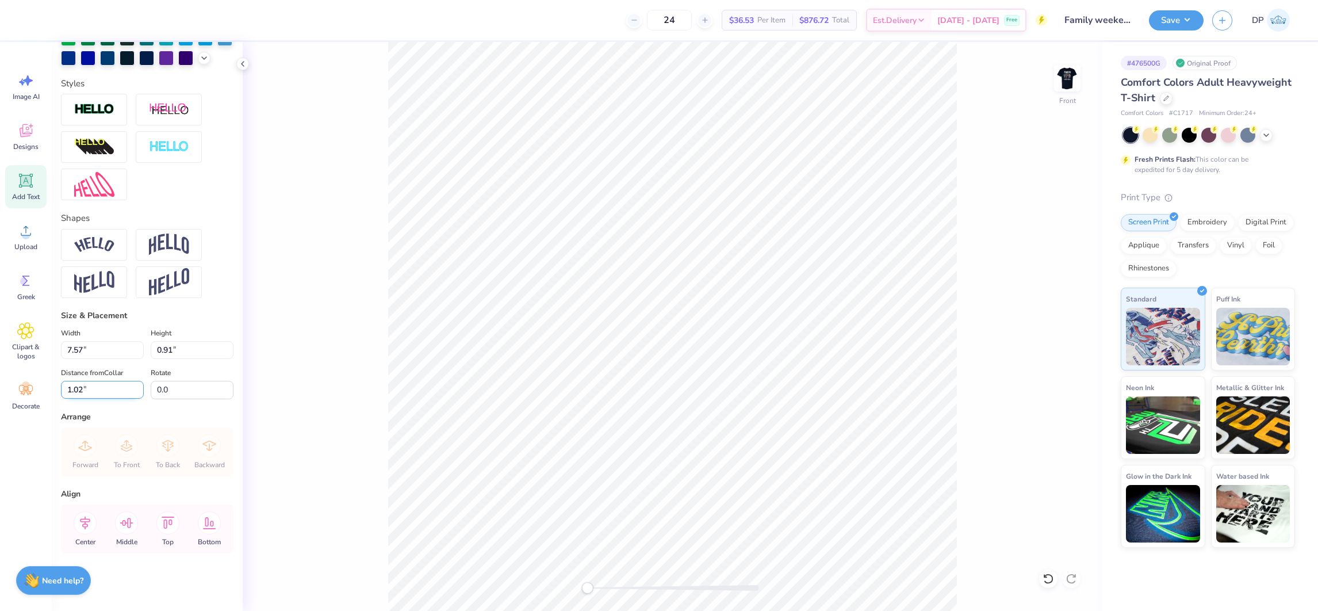
click at [81, 388] on input "1.02" at bounding box center [102, 390] width 83 height 18
type input "1.00"
click at [1181, 13] on button "Save" at bounding box center [1176, 19] width 55 height 20
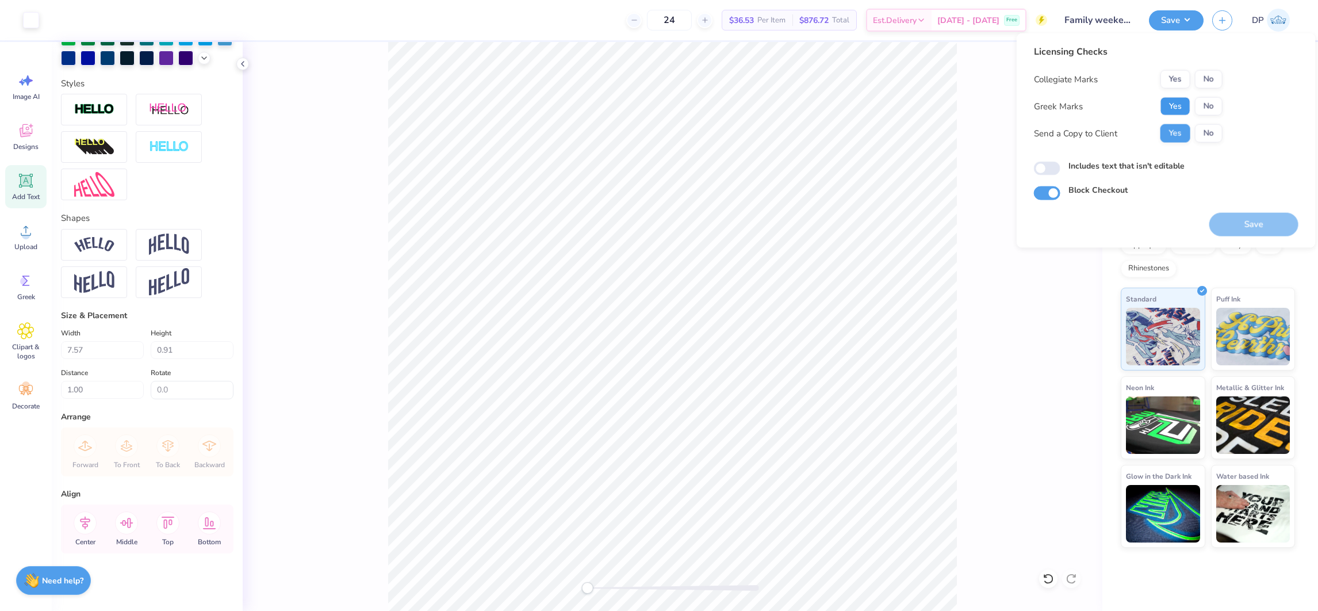
click at [1167, 104] on button "Yes" at bounding box center [1175, 106] width 30 height 18
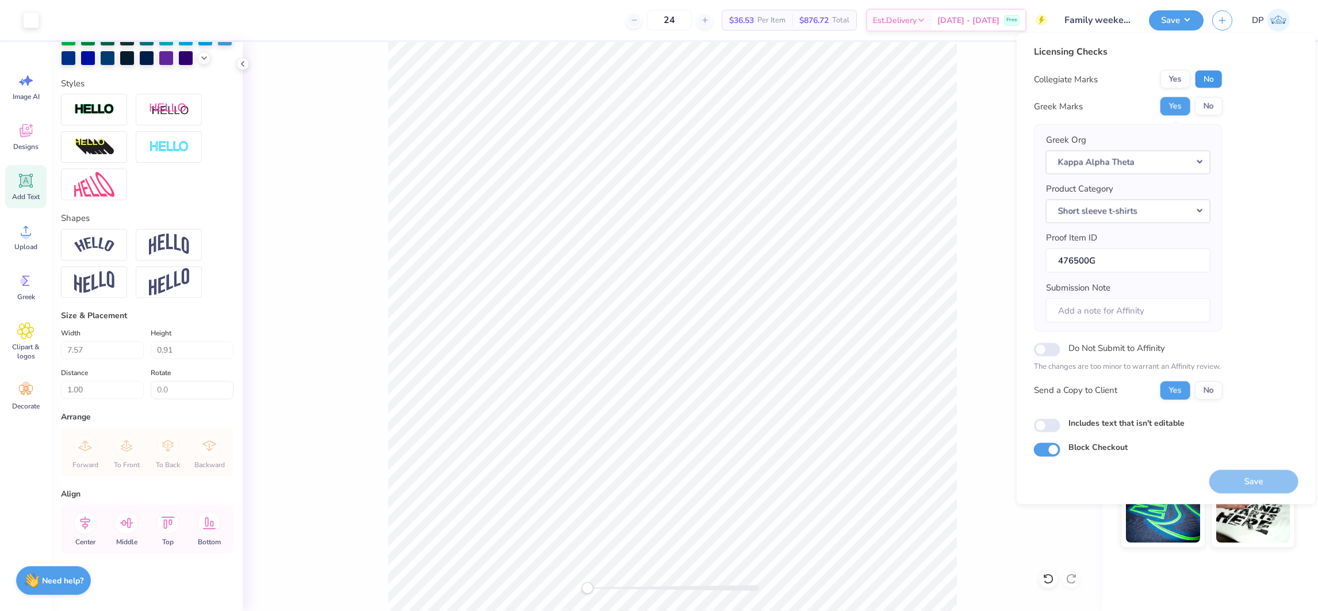
click at [1206, 83] on button "No" at bounding box center [1209, 79] width 28 height 18
click at [1107, 425] on label "Includes text that isn't editable" at bounding box center [1126, 422] width 116 height 12
click at [1060, 425] on input "Includes text that isn't editable" at bounding box center [1047, 425] width 26 height 14
checkbox input "true"
click at [1240, 481] on button "Save" at bounding box center [1253, 481] width 89 height 24
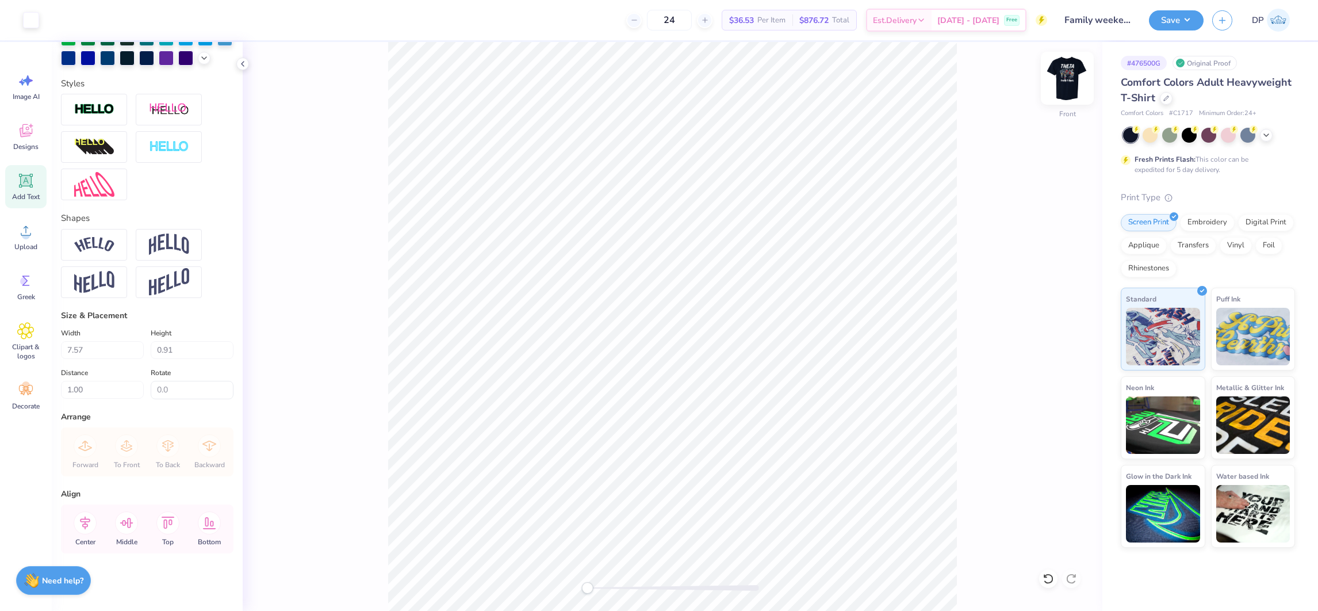
click at [1060, 74] on img at bounding box center [1067, 78] width 46 height 46
click at [27, 231] on icon at bounding box center [25, 230] width 17 height 17
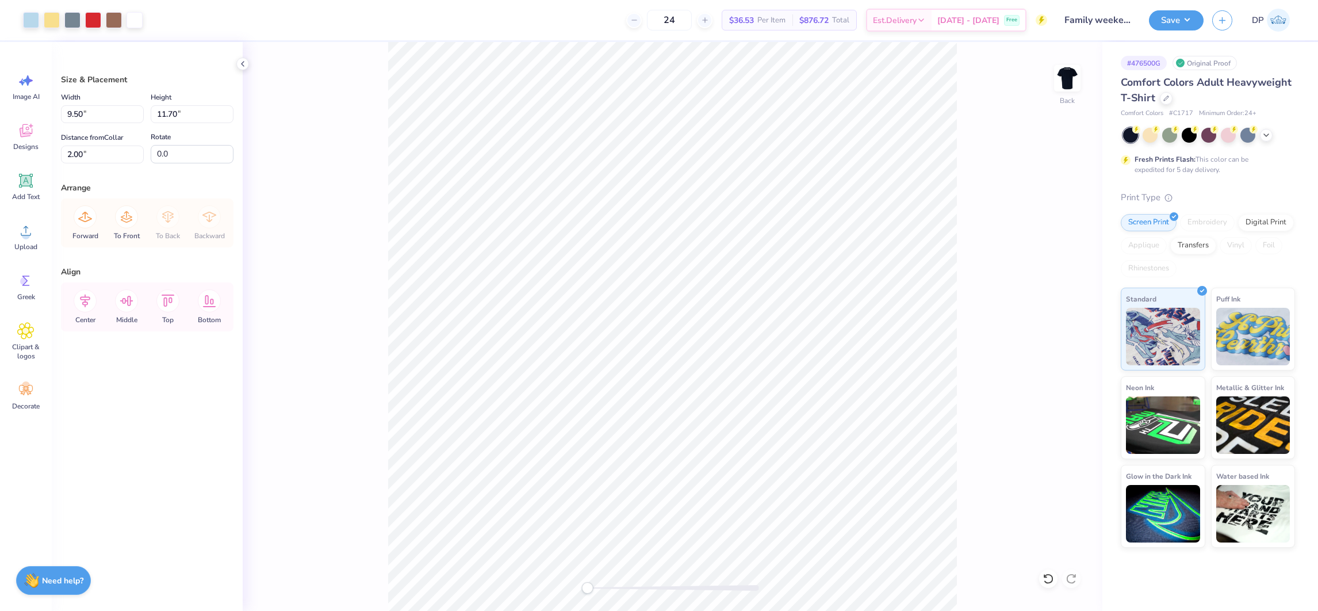
type input "14.17"
type input "15.09"
type input "4.96"
click at [89, 115] on input "14.17" at bounding box center [102, 114] width 83 height 18
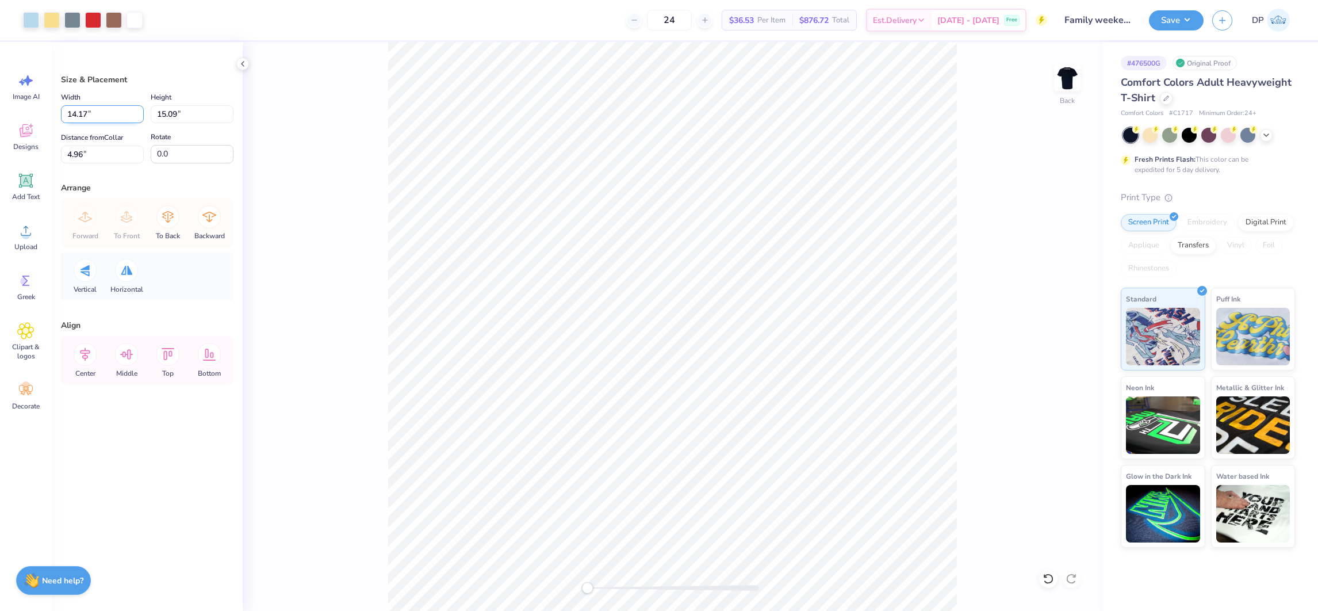
click at [89, 115] on input "14.17" at bounding box center [102, 114] width 83 height 18
type input "9.50"
type input "10.11"
click at [92, 145] on input "7.44" at bounding box center [102, 154] width 83 height 18
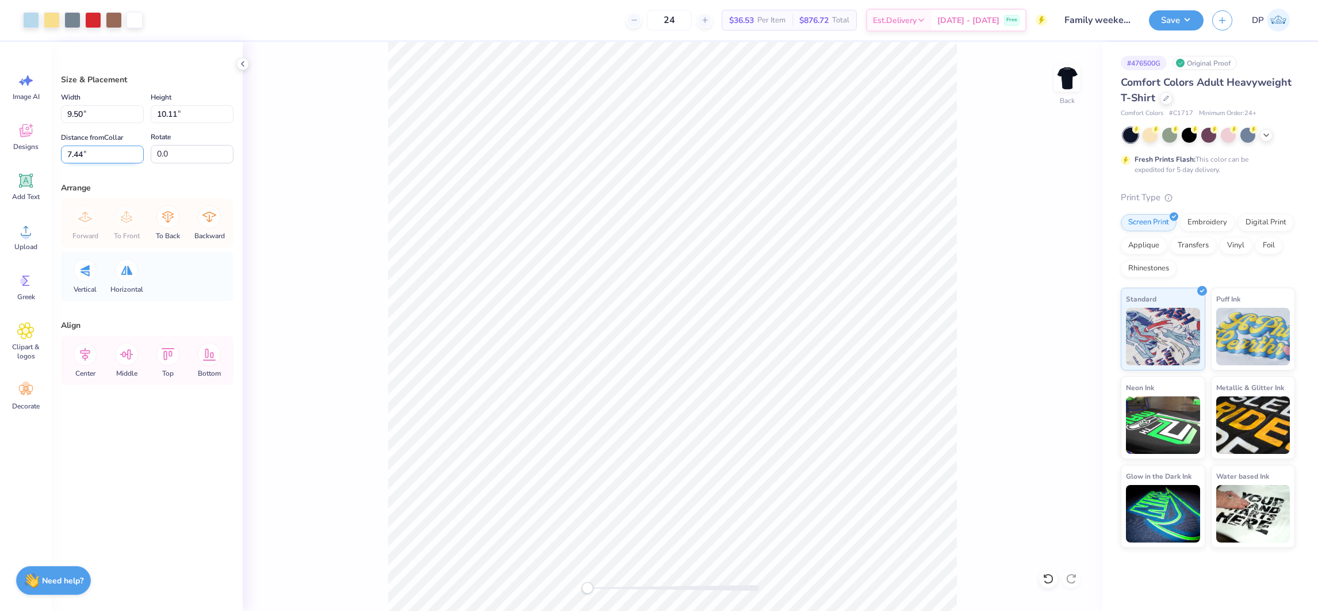
click at [92, 145] on input "7.44" at bounding box center [102, 154] width 83 height 18
type input "2"
drag, startPoint x: 591, startPoint y: 583, endPoint x: 610, endPoint y: 584, distance: 19.0
click at [610, 584] on div "Accessibility label" at bounding box center [609, 588] width 12 height 12
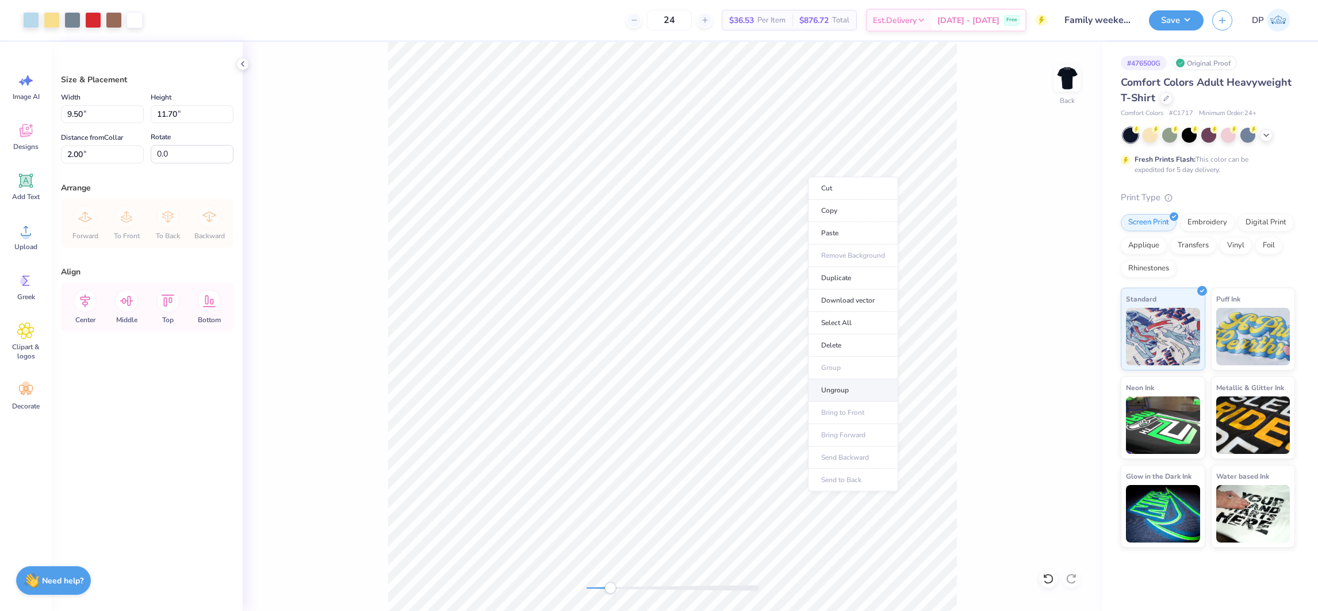
click at [850, 384] on li "Ungroup" at bounding box center [853, 390] width 90 height 22
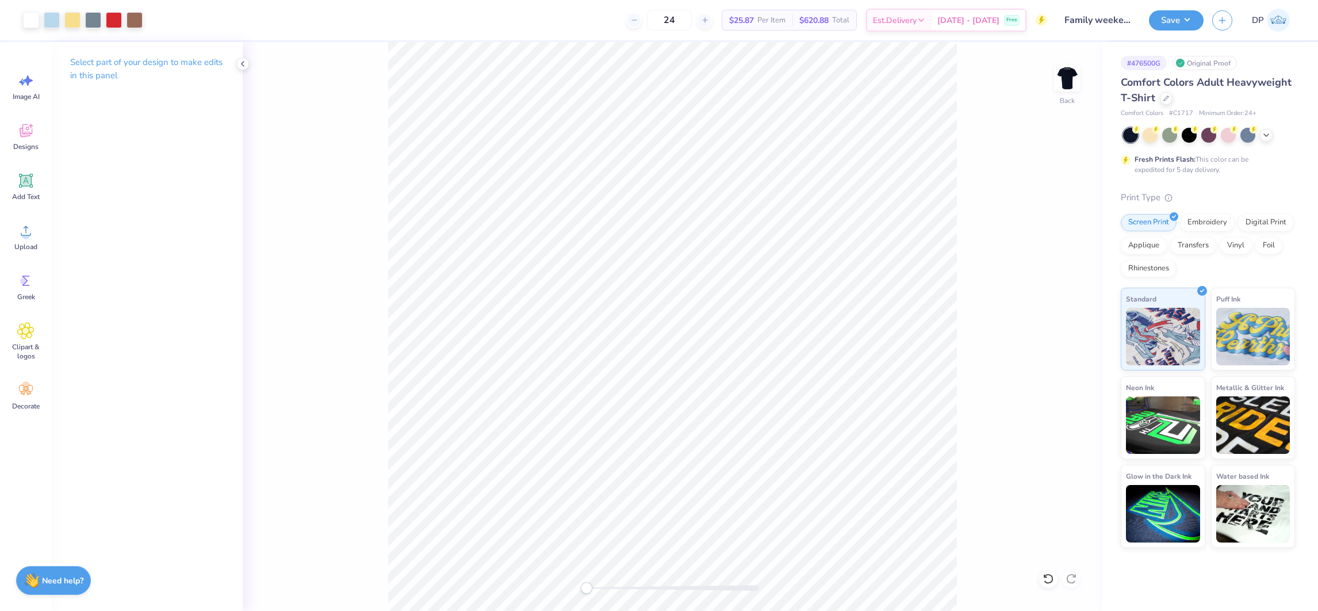
click at [572, 598] on div "Back" at bounding box center [673, 326] width 860 height 569
click at [1169, 22] on button "Save" at bounding box center [1176, 19] width 55 height 20
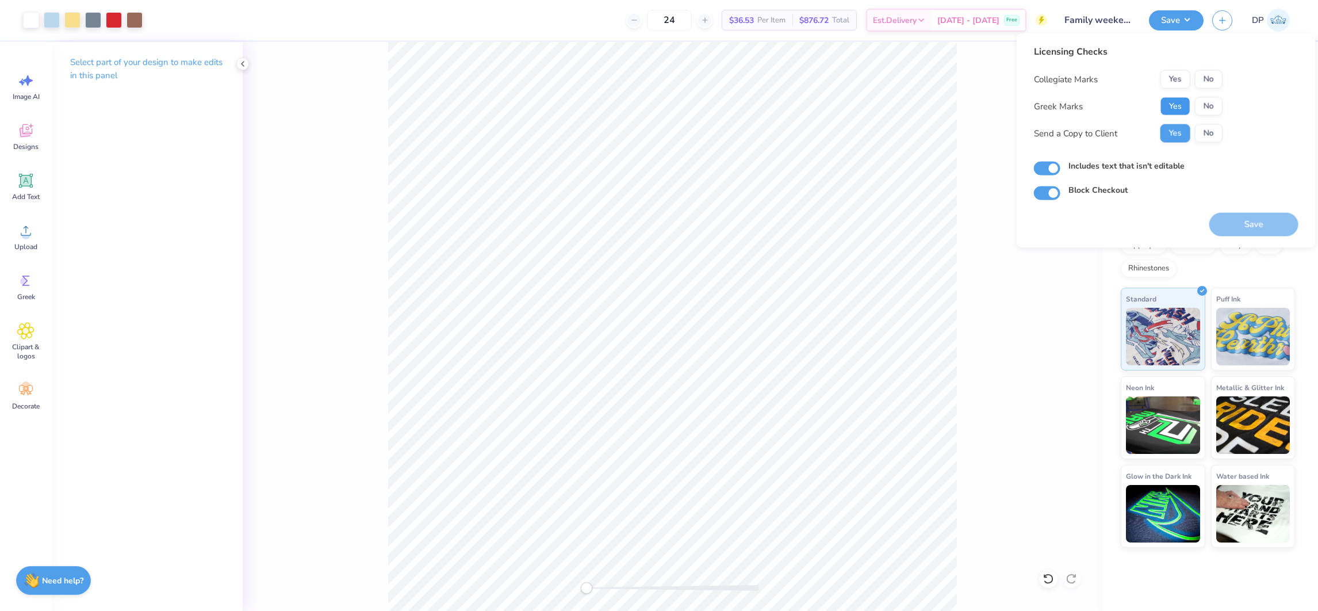
click at [1171, 109] on button "Yes" at bounding box center [1175, 106] width 30 height 18
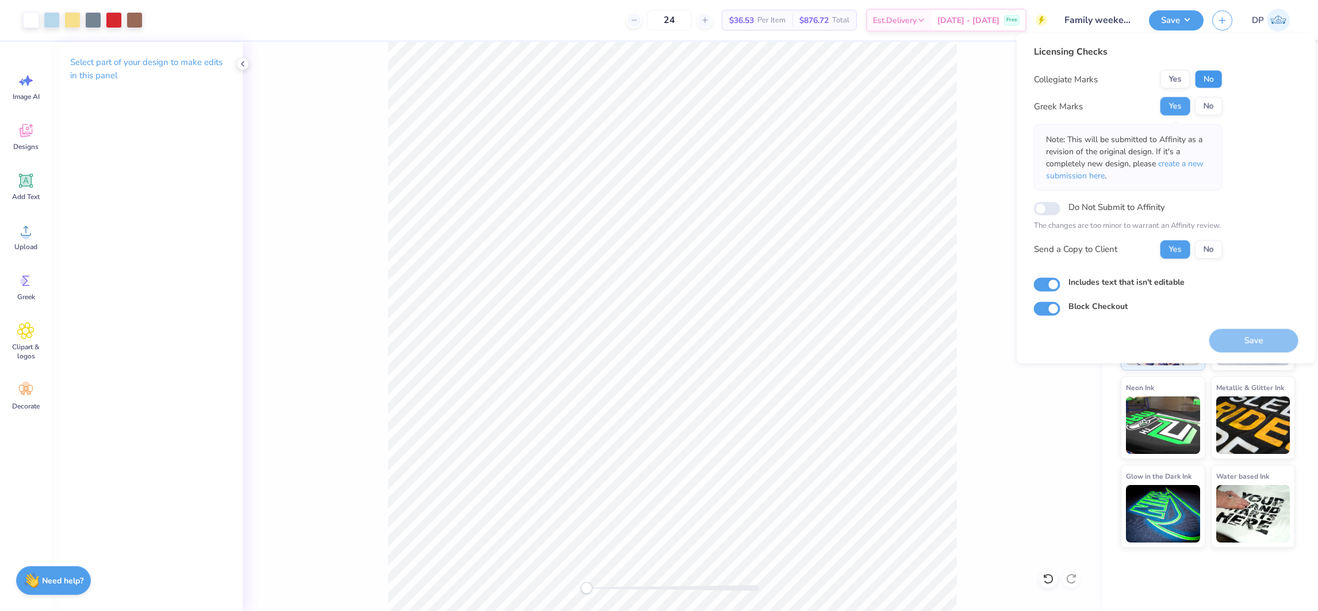
click at [1202, 82] on button "No" at bounding box center [1209, 79] width 28 height 18
click at [1244, 342] on button "Save" at bounding box center [1253, 340] width 89 height 24
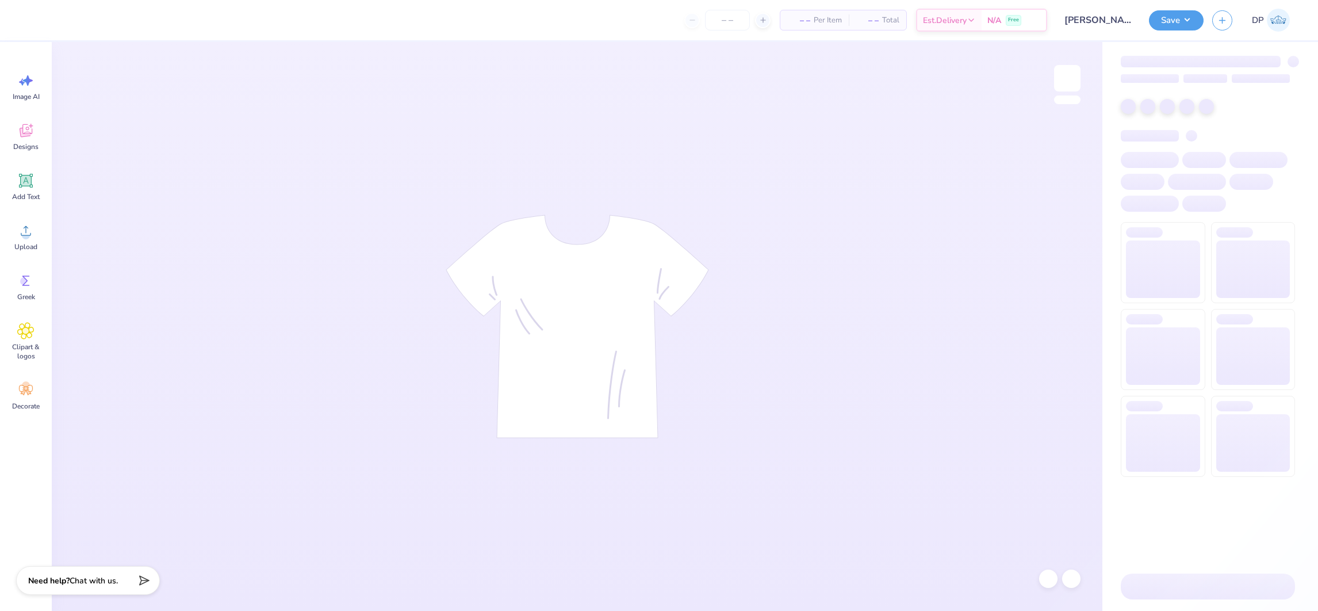
type input "Madison Wheelock : Lindenwood University"
type input "24"
